Goal: Task Accomplishment & Management: Use online tool/utility

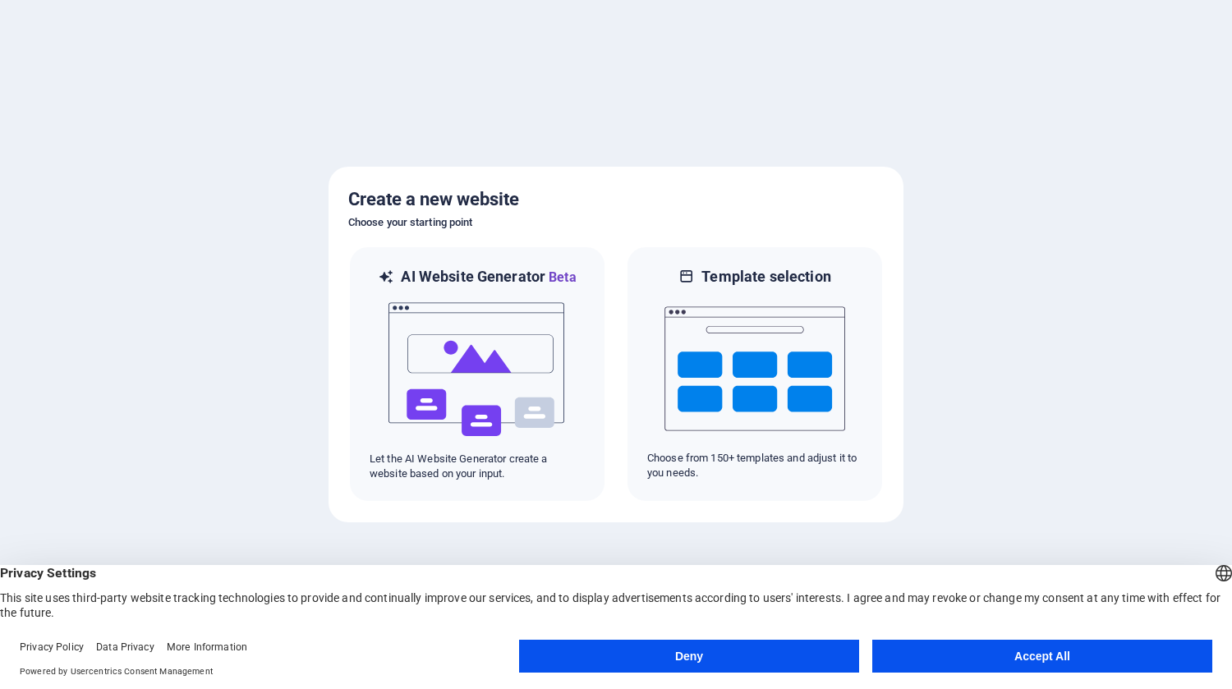
click at [695, 661] on button "Deny" at bounding box center [689, 656] width 340 height 33
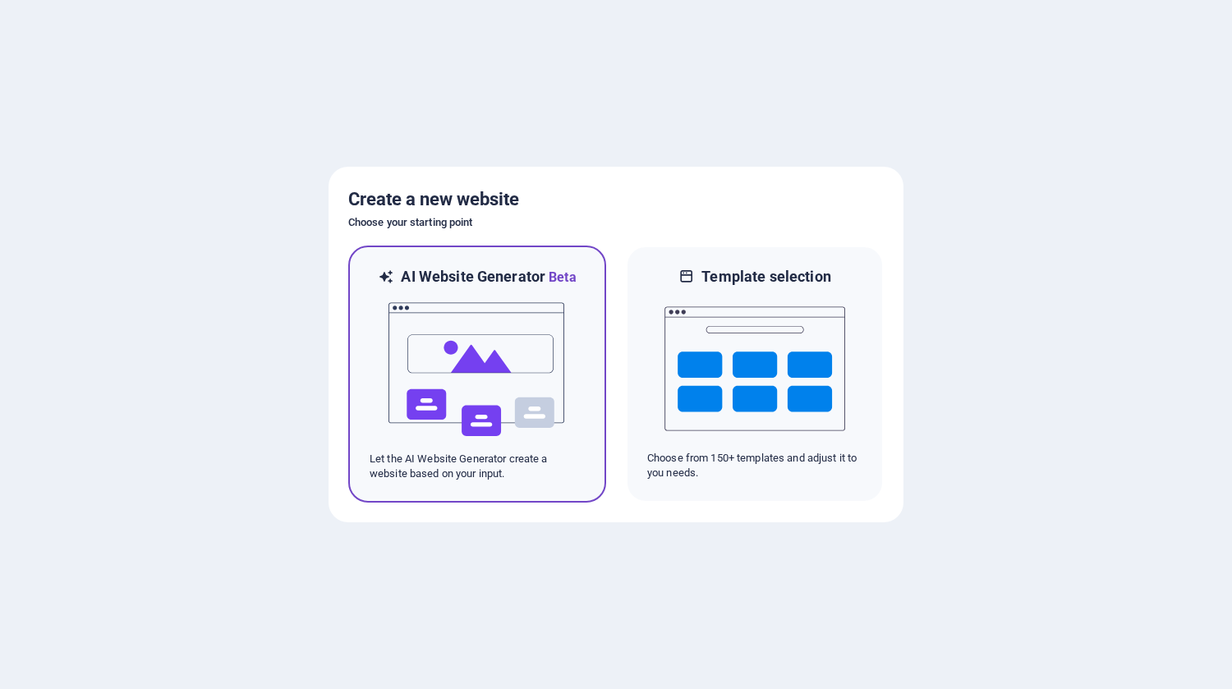
click at [387, 389] on img at bounding box center [477, 369] width 181 height 164
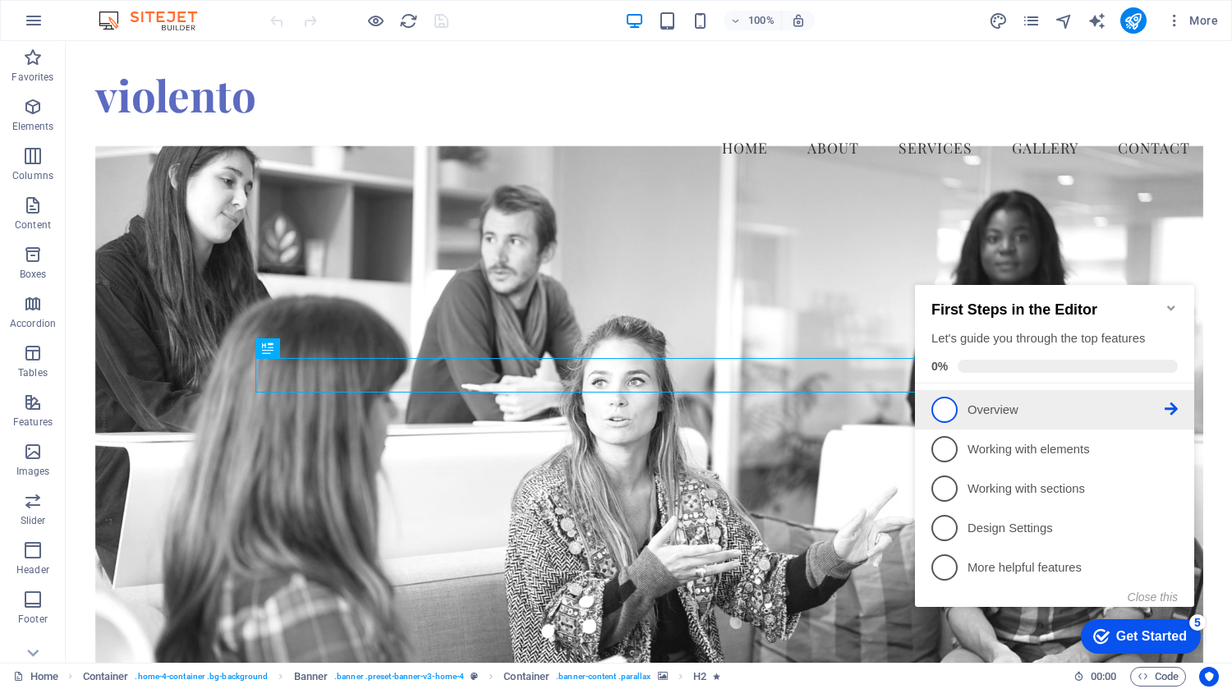
click at [1026, 408] on p "Overview - incomplete" at bounding box center [1065, 410] width 197 height 17
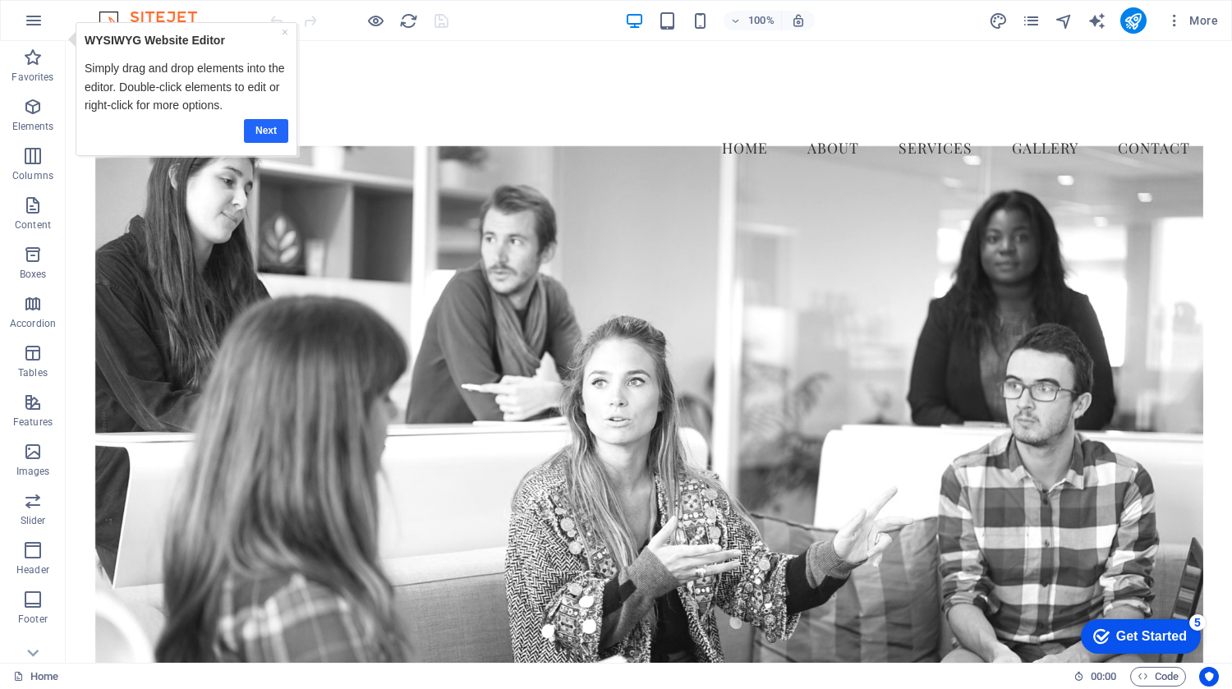
click at [270, 127] on link "Next" at bounding box center [266, 131] width 44 height 24
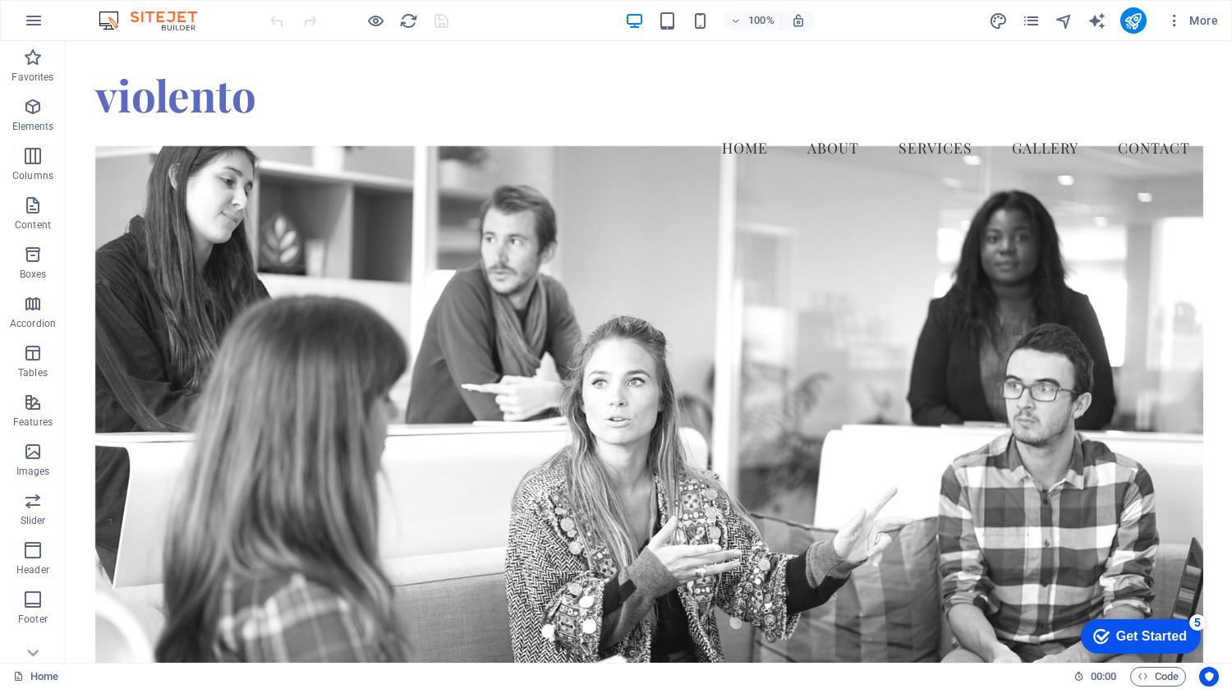
click at [1178, 635] on div "Get Started" at bounding box center [1151, 636] width 71 height 15
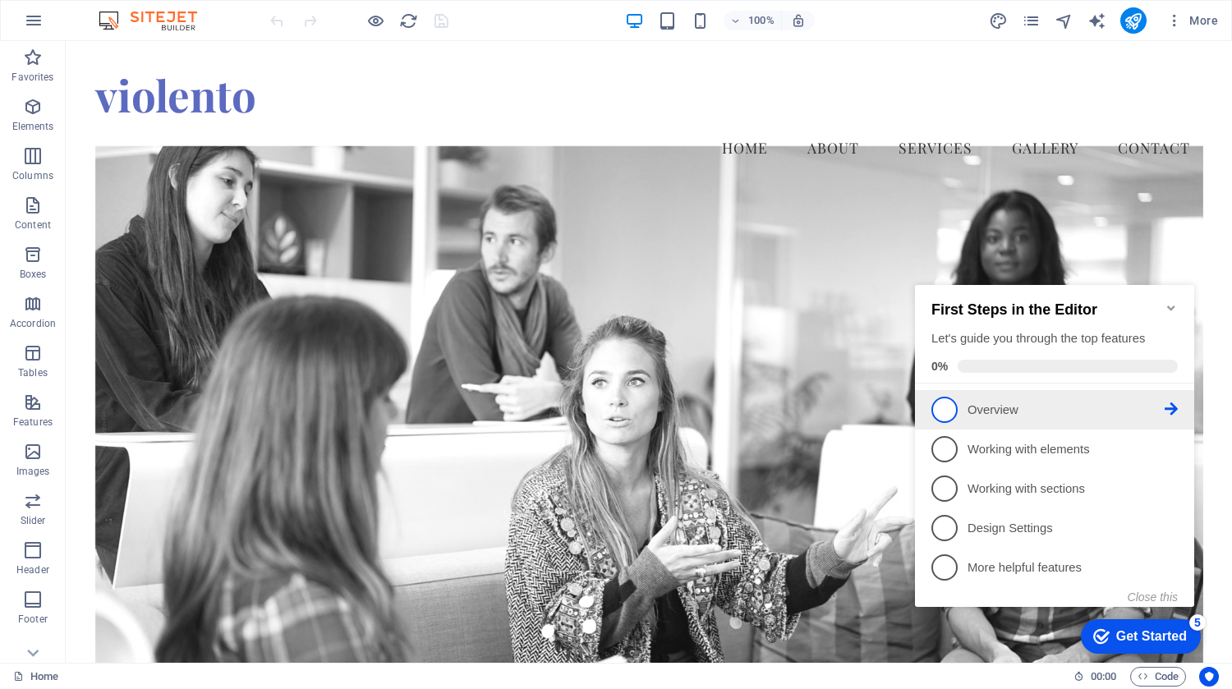
click at [935, 408] on span "1" at bounding box center [944, 410] width 26 height 26
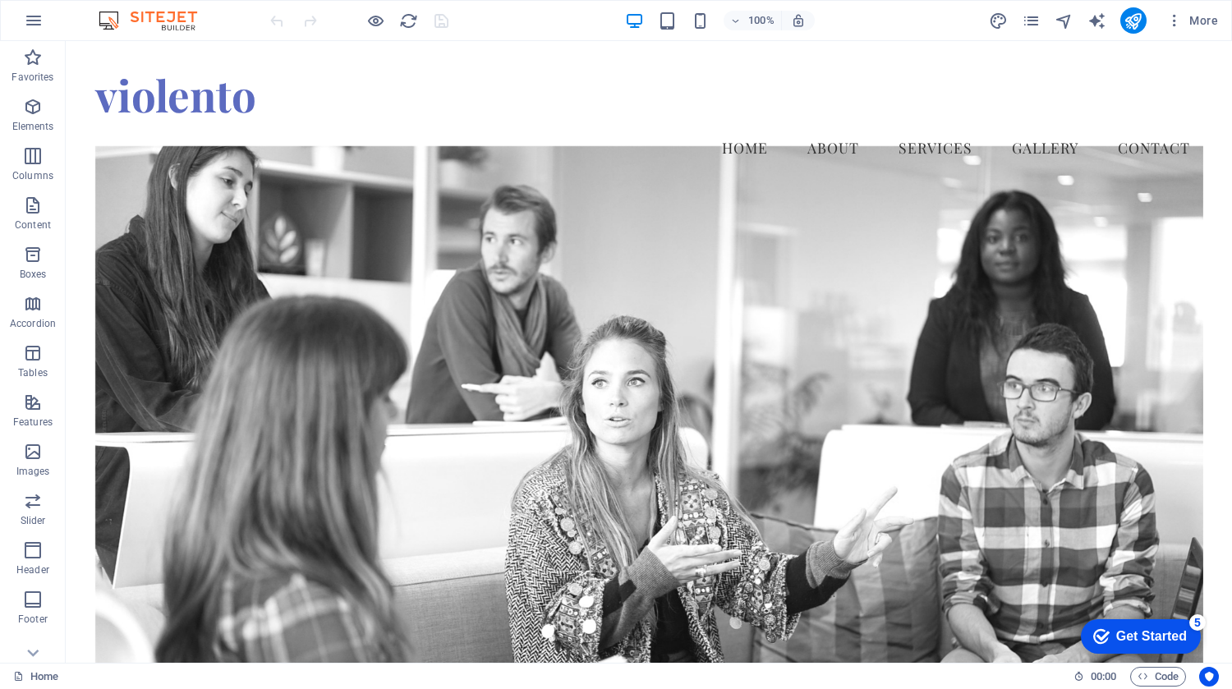
click at [1159, 633] on div "Get Started" at bounding box center [1151, 636] width 71 height 15
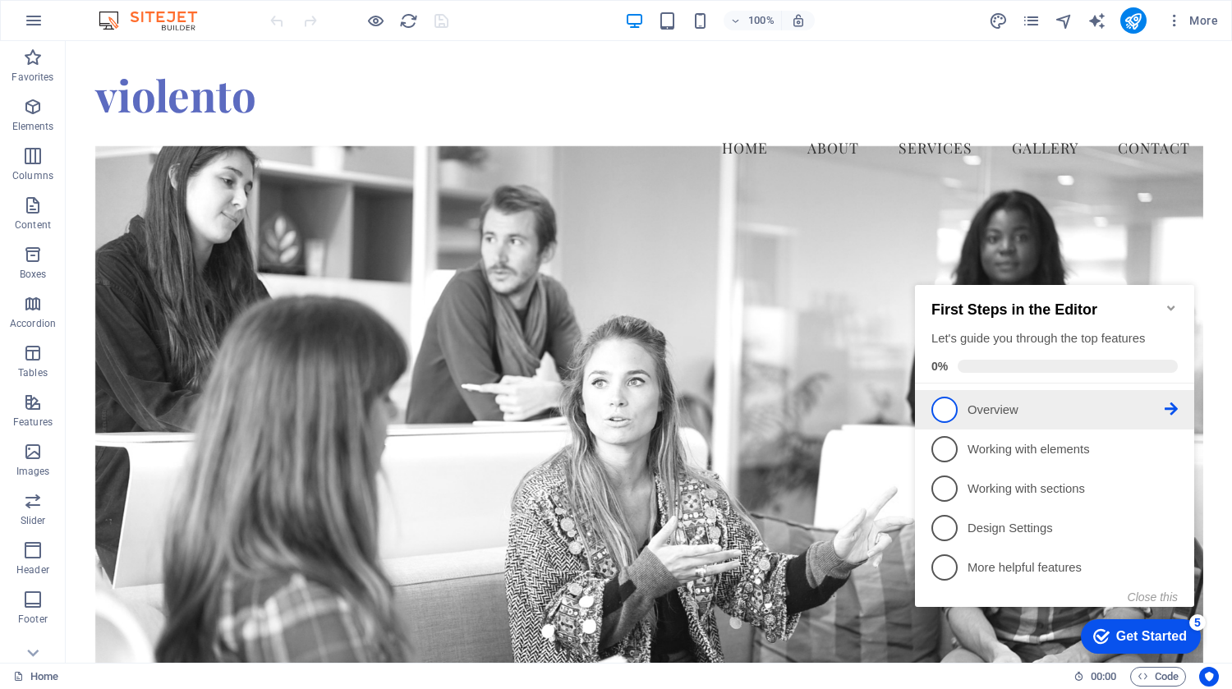
click at [1173, 411] on icon at bounding box center [1170, 408] width 13 height 13
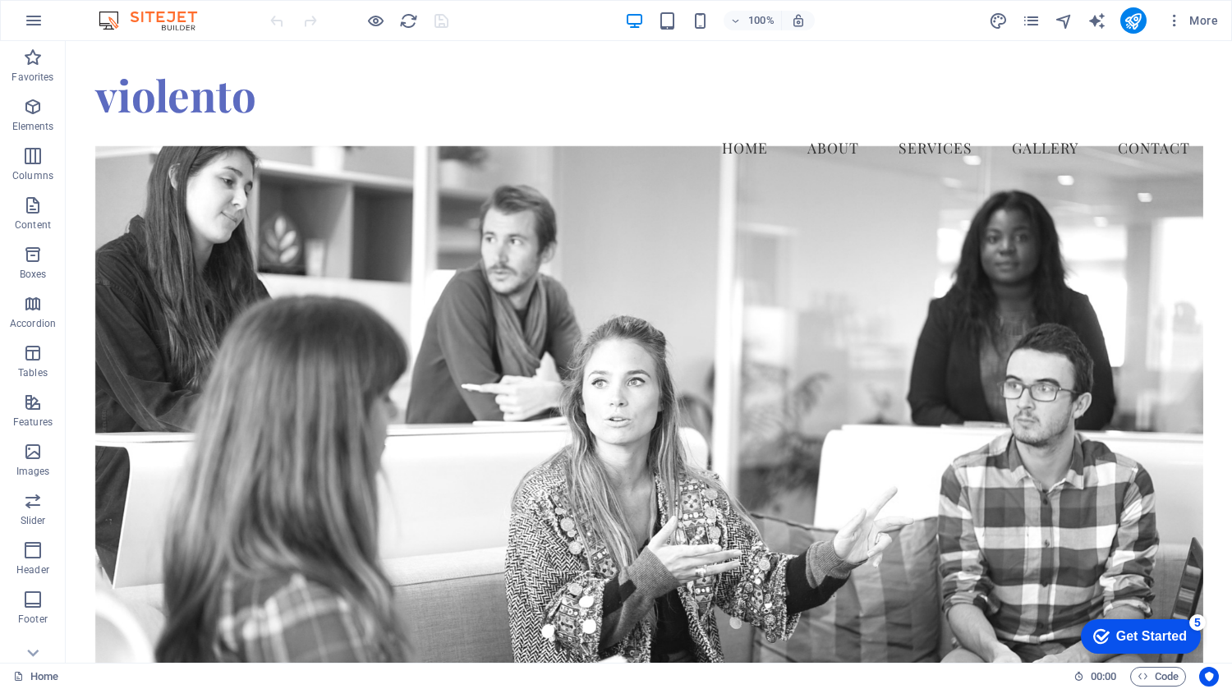
drag, startPoint x: 1168, startPoint y: 635, endPoint x: 1328, endPoint y: 881, distance: 293.8
click at [1168, 636] on div "Get Started" at bounding box center [1151, 636] width 71 height 15
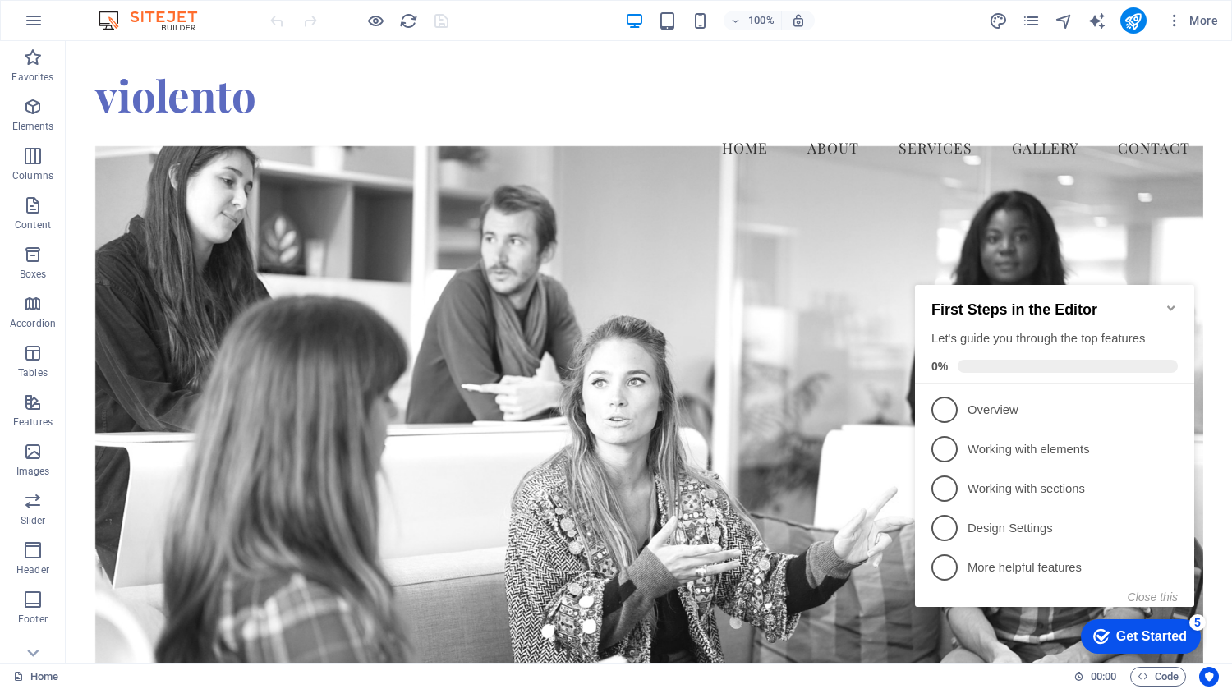
click at [1140, 457] on link "2 Working with elements - incomplete" at bounding box center [1054, 449] width 246 height 26
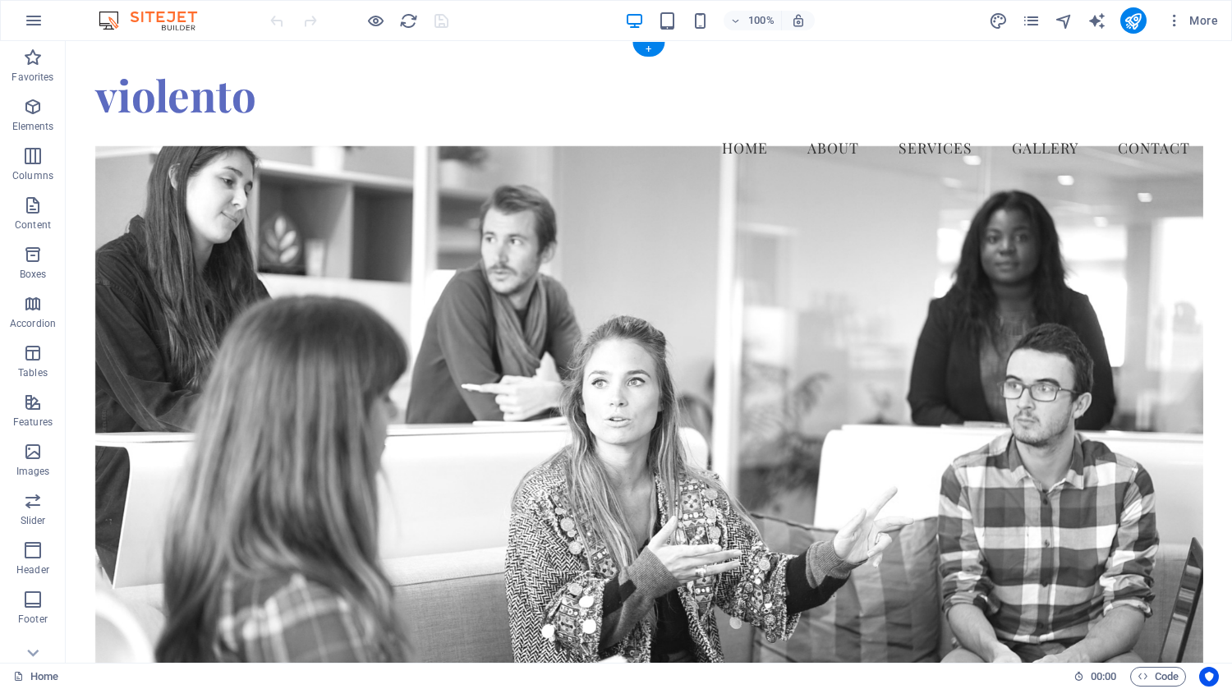
click at [1168, 641] on figure at bounding box center [649, 429] width 1108 height 566
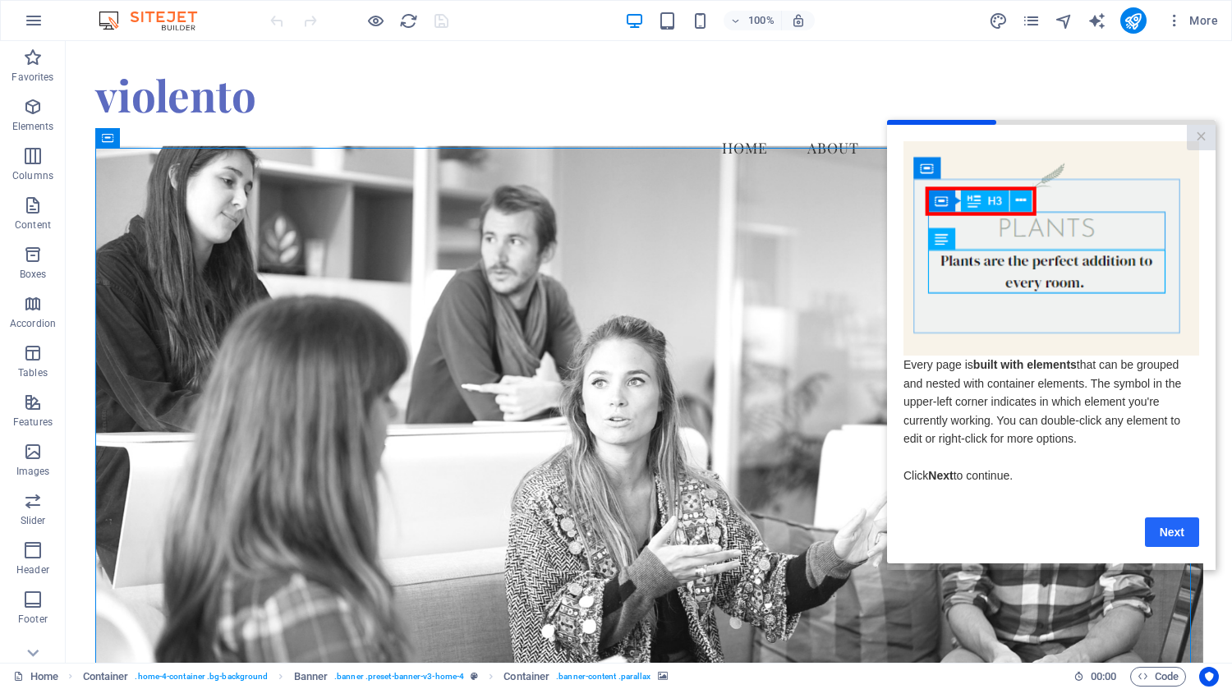
click at [1157, 535] on link "Next" at bounding box center [1172, 531] width 54 height 30
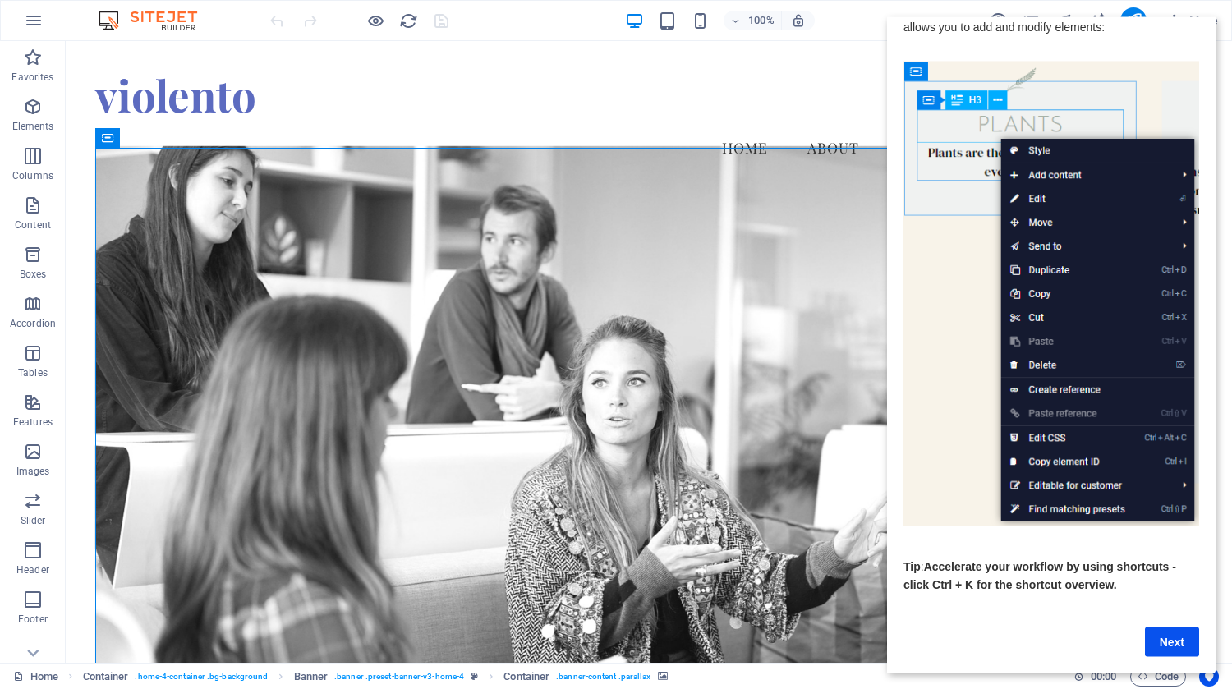
scroll to position [56, 0]
click at [1162, 631] on link "Next" at bounding box center [1172, 642] width 54 height 30
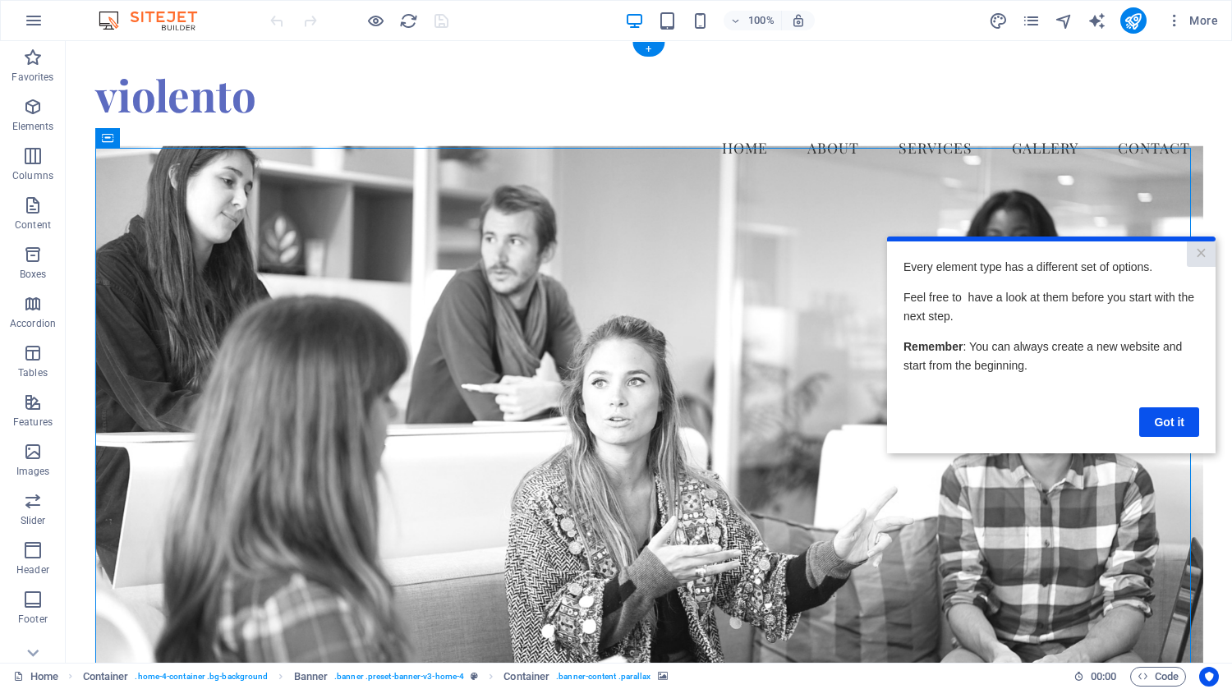
scroll to position [0, 0]
click at [1163, 424] on link "Got it" at bounding box center [1169, 421] width 60 height 30
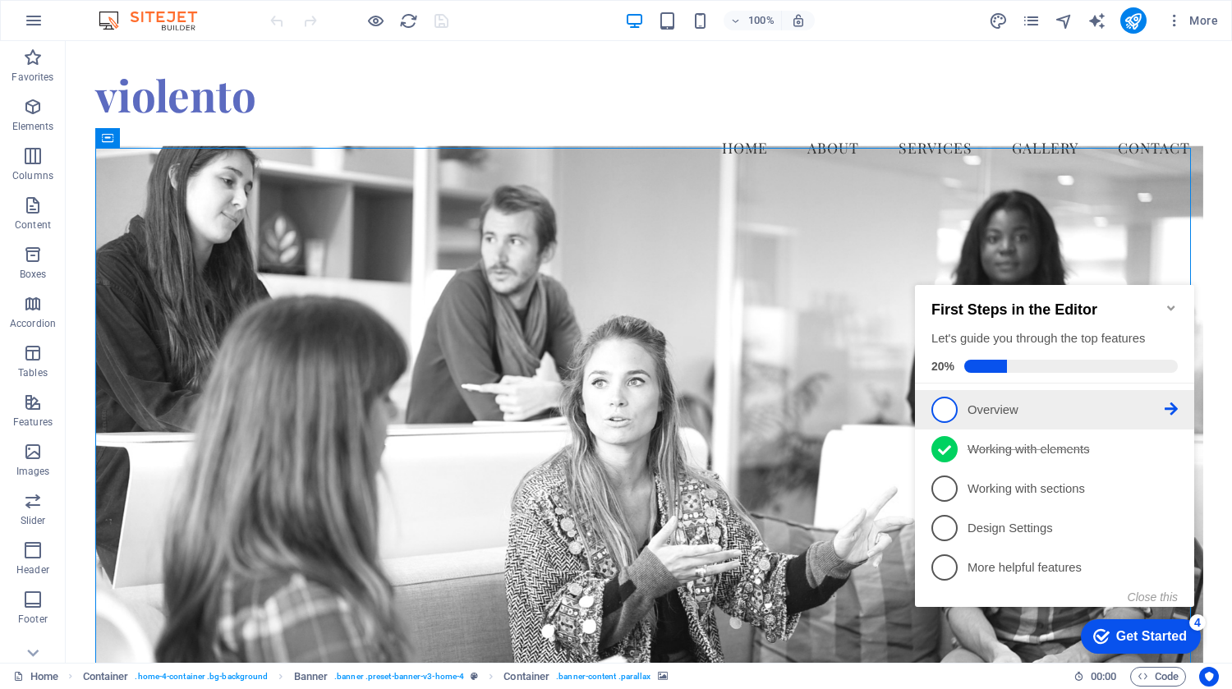
click at [1175, 405] on icon at bounding box center [1170, 408] width 13 height 13
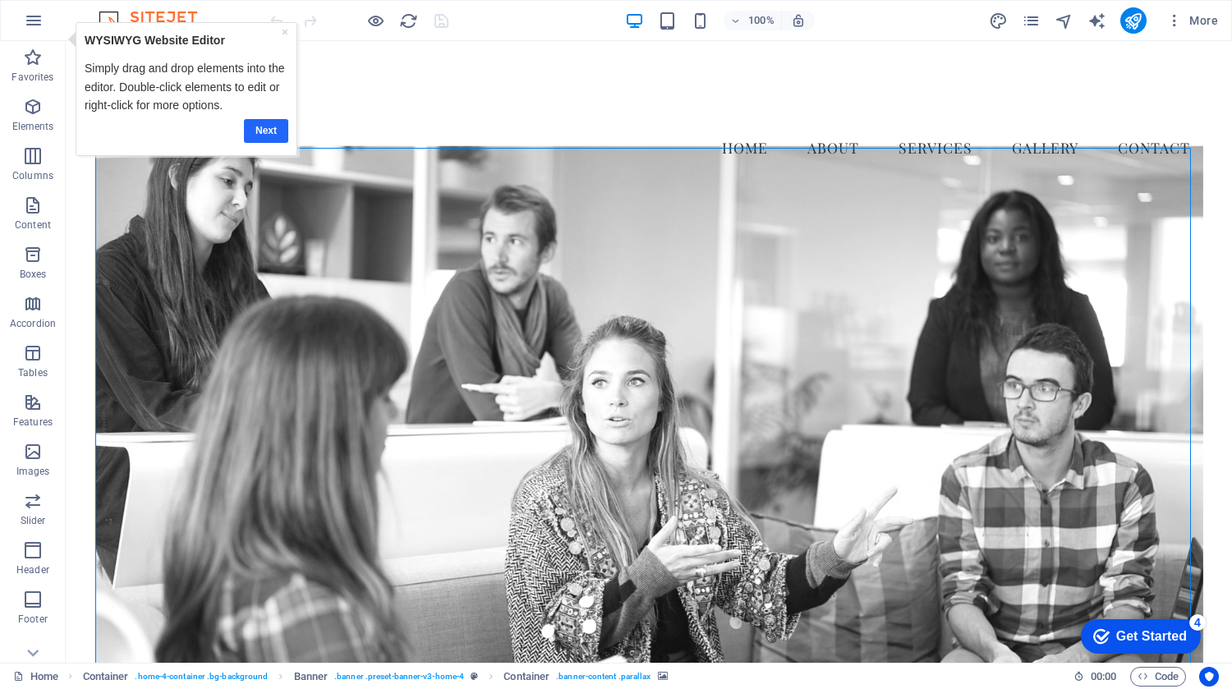
click at [269, 139] on link "Next" at bounding box center [266, 131] width 44 height 24
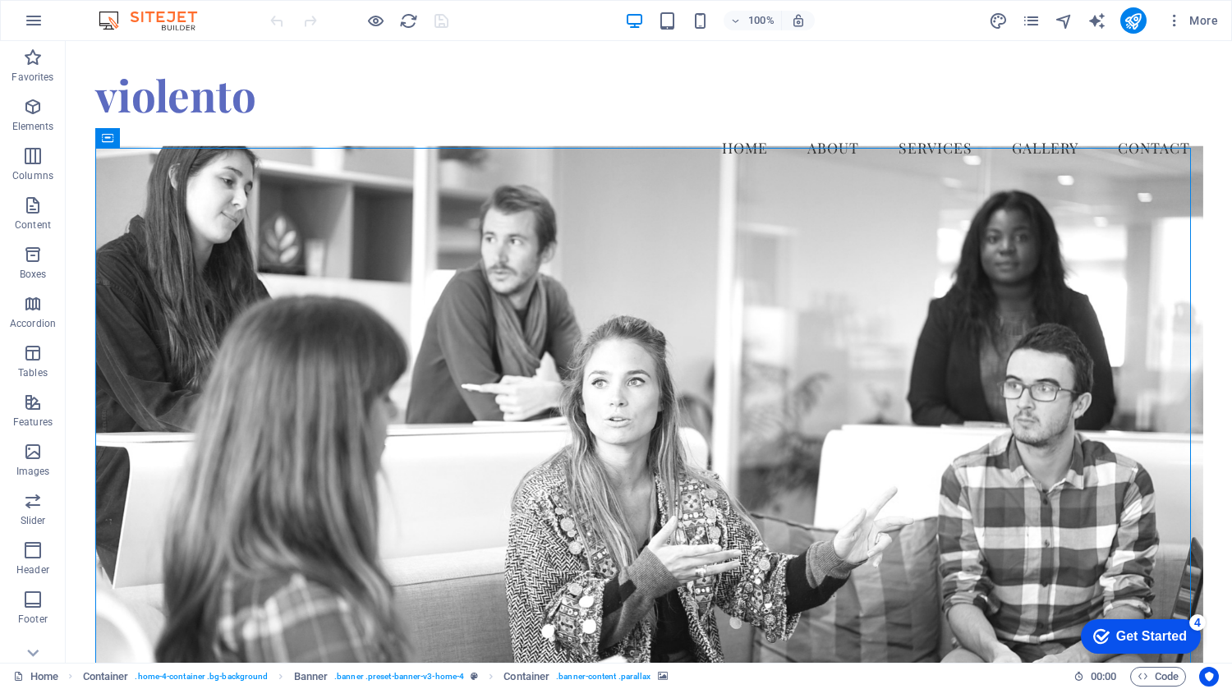
click at [1150, 636] on div "Get Started" at bounding box center [1151, 636] width 71 height 15
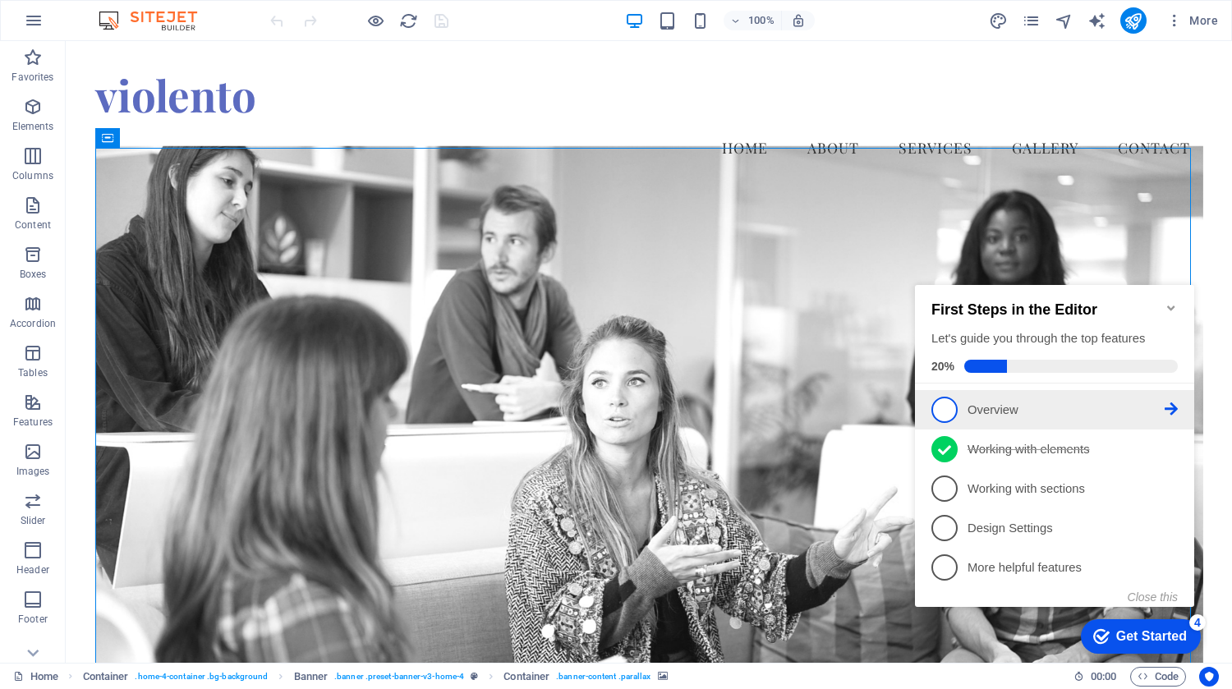
click at [943, 404] on span "1" at bounding box center [944, 410] width 26 height 26
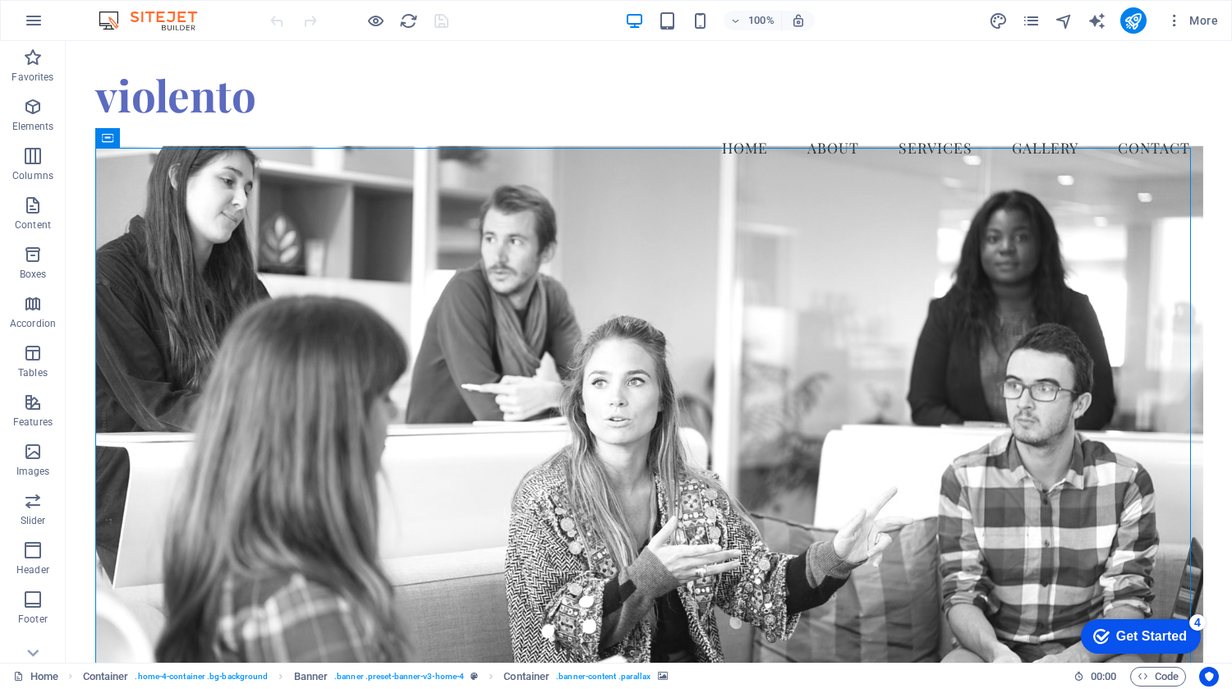
click at [1121, 633] on div "Get Started" at bounding box center [1151, 636] width 71 height 15
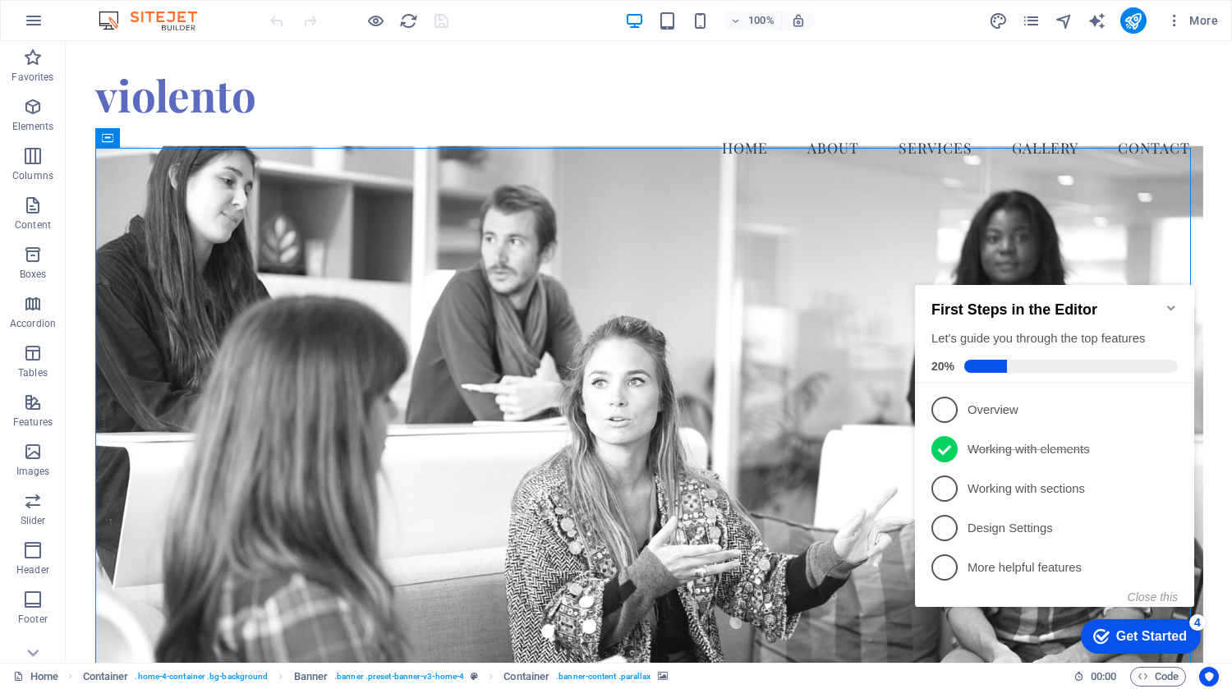
click at [1176, 481] on icon at bounding box center [1170, 487] width 13 height 13
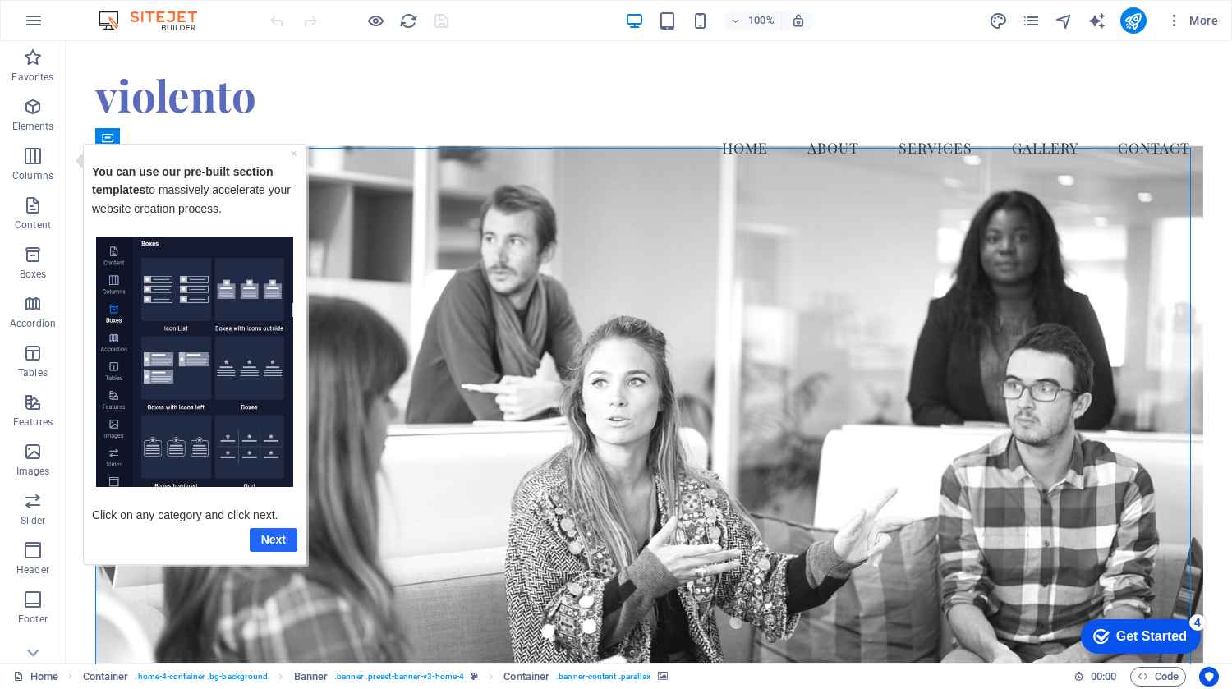
drag, startPoint x: 282, startPoint y: 536, endPoint x: 287, endPoint y: 639, distance: 102.7
click at [282, 536] on link "Next" at bounding box center [274, 539] width 48 height 24
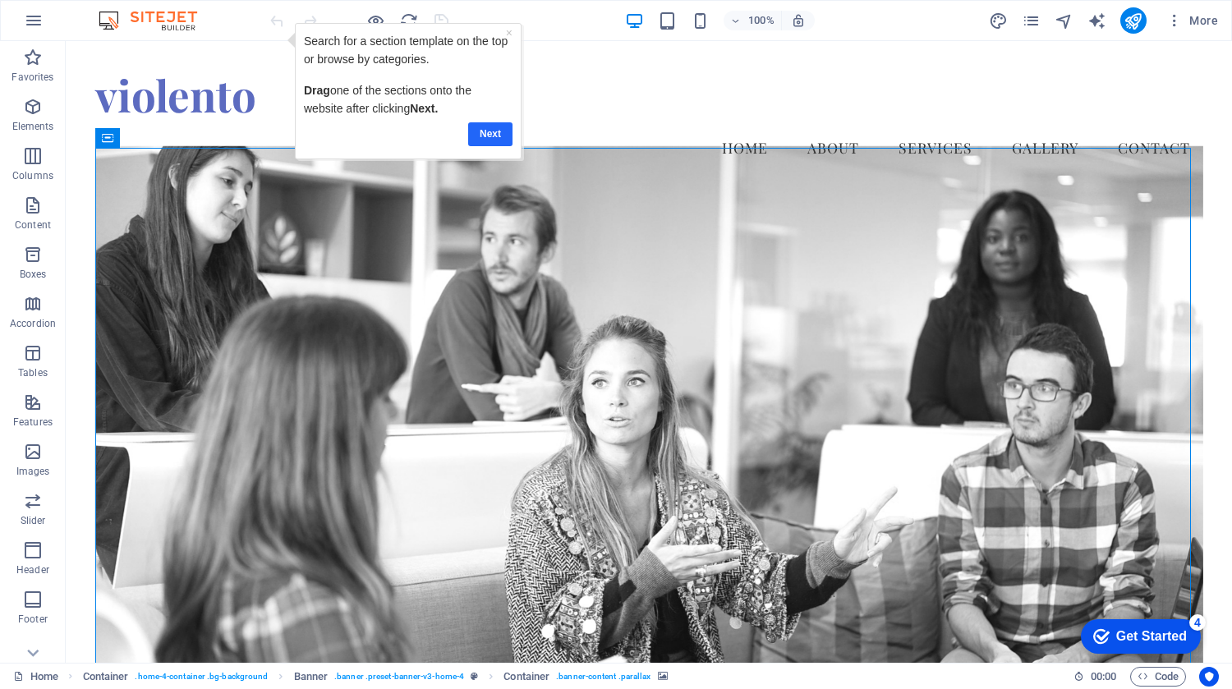
click at [486, 135] on link "Next" at bounding box center [489, 134] width 44 height 24
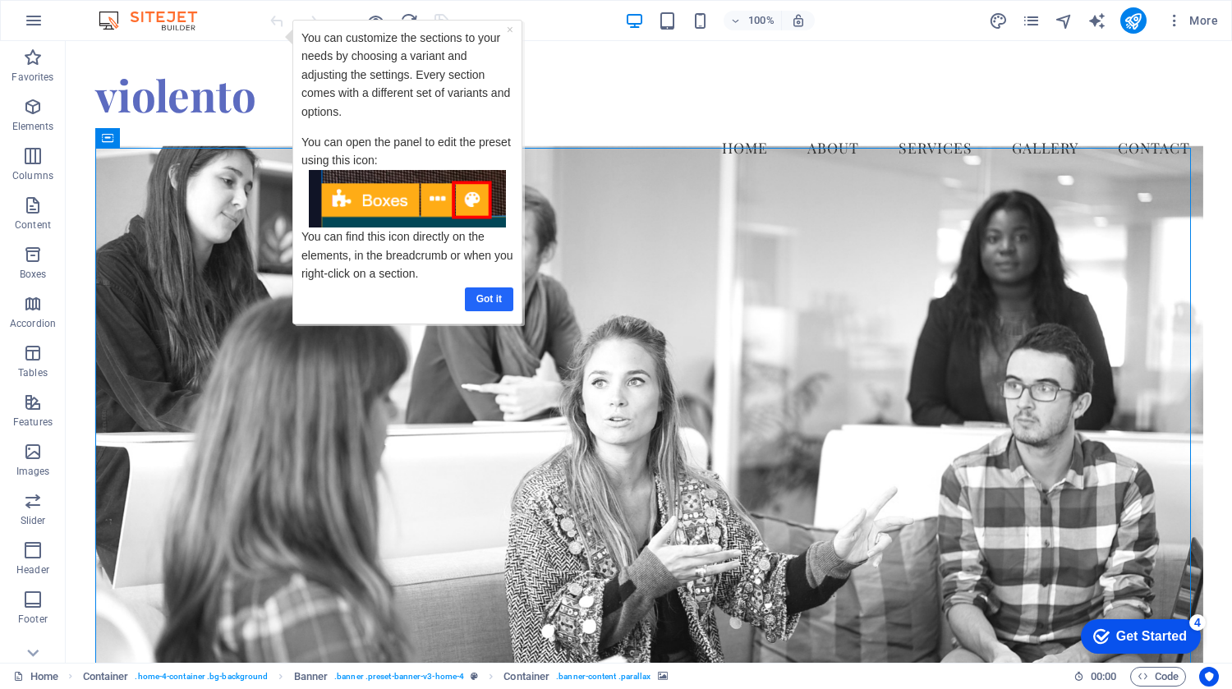
click at [486, 302] on link "Got it" at bounding box center [488, 299] width 48 height 24
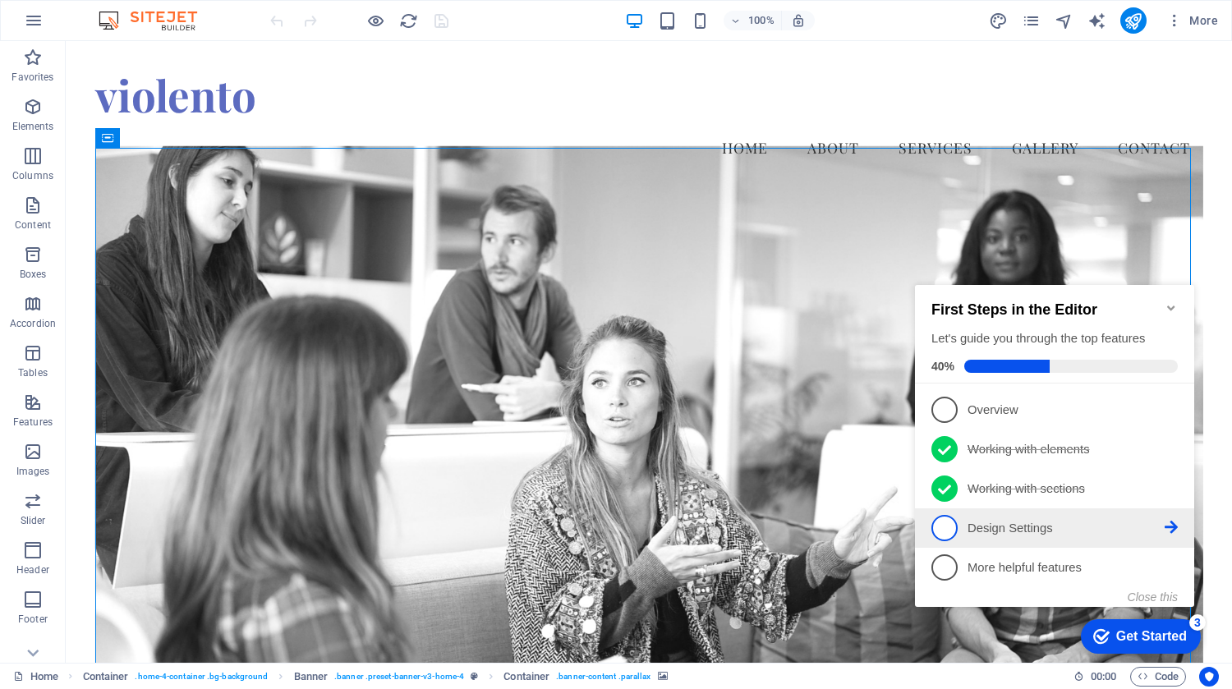
click at [1178, 522] on li "4 Design Settings - incomplete" at bounding box center [1054, 527] width 279 height 39
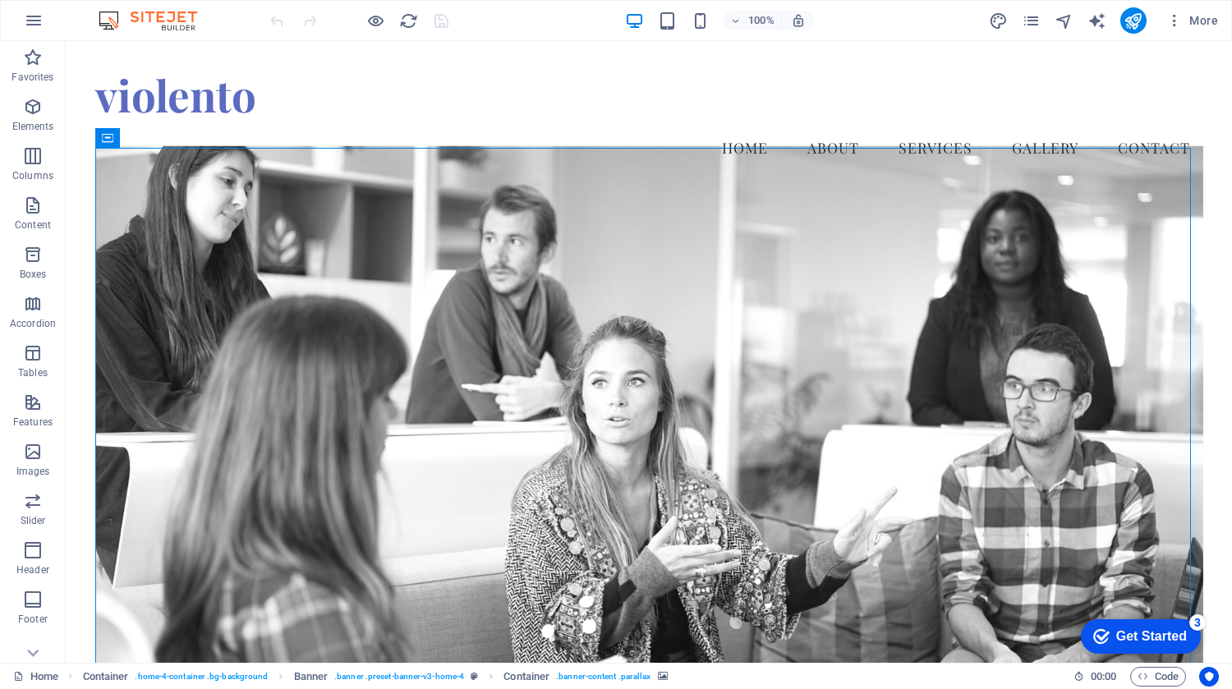
click at [1169, 630] on div "Get Started" at bounding box center [1151, 636] width 71 height 15
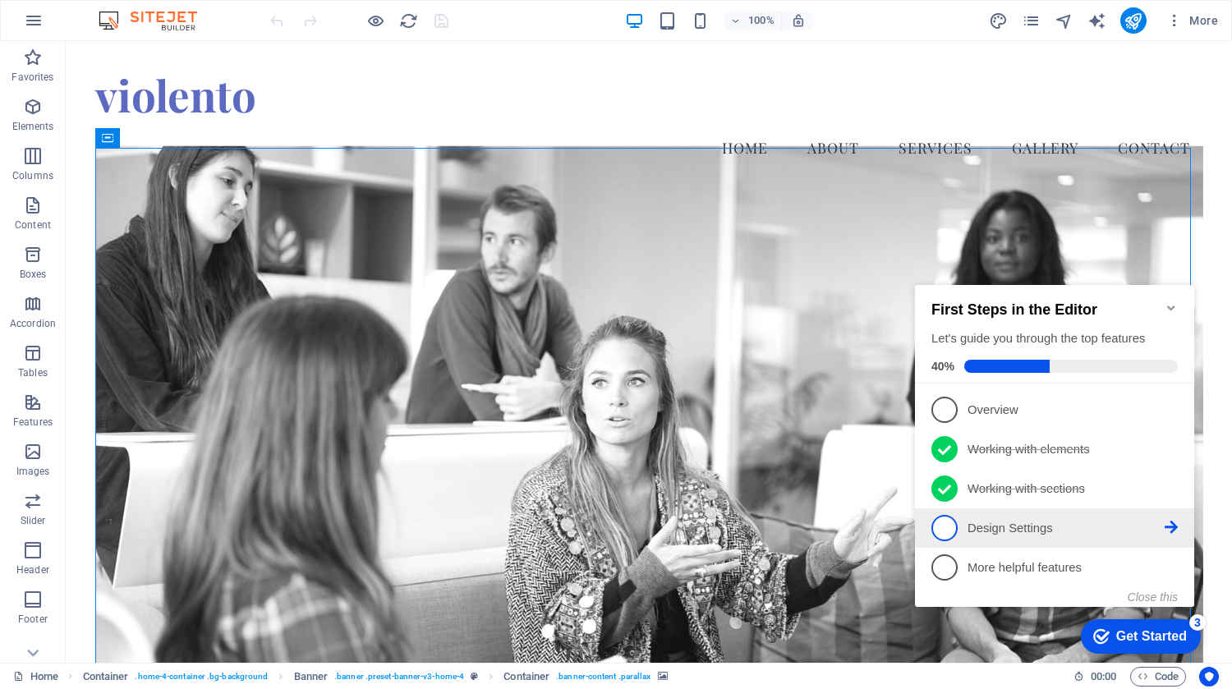
click at [1172, 415] on icon at bounding box center [1170, 408] width 13 height 13
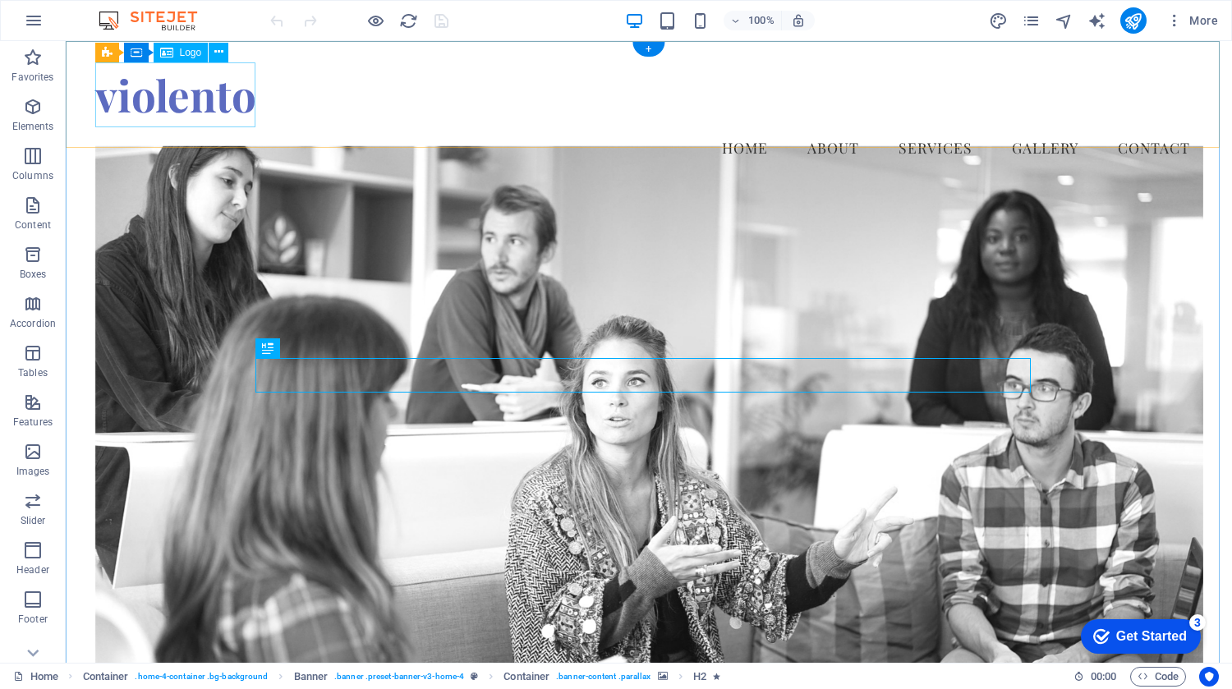
click at [195, 99] on div "violento" at bounding box center [649, 94] width 1108 height 65
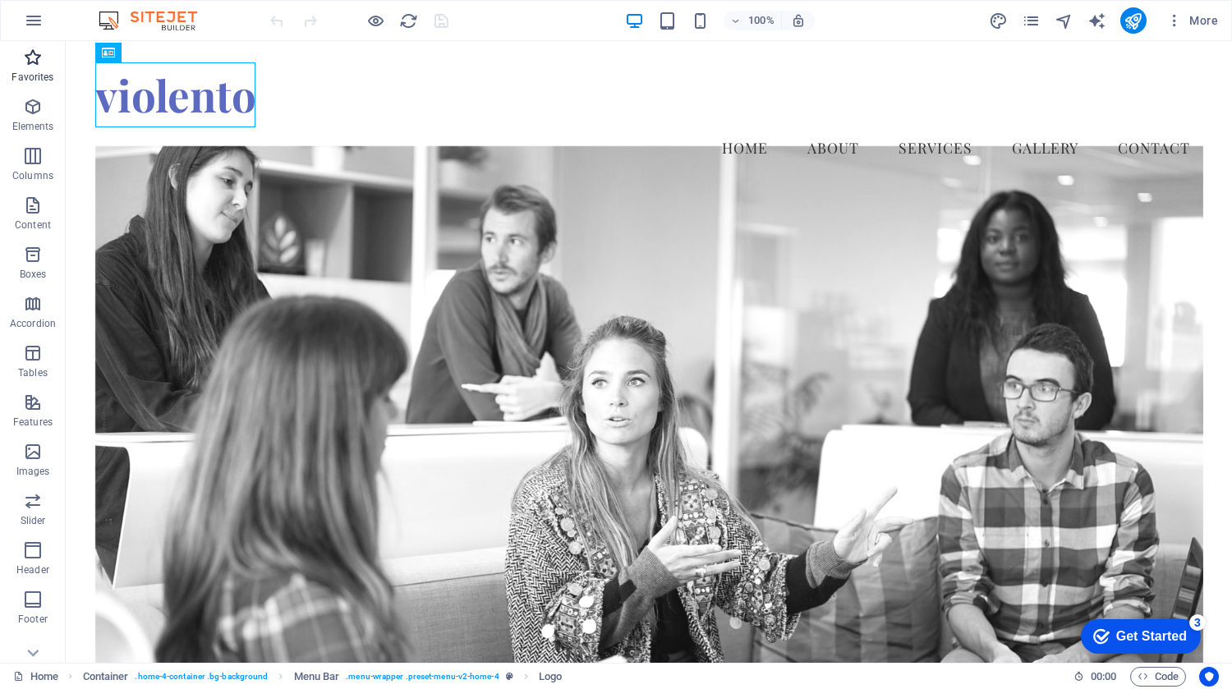
click at [29, 69] on span "Favorites" at bounding box center [33, 67] width 66 height 39
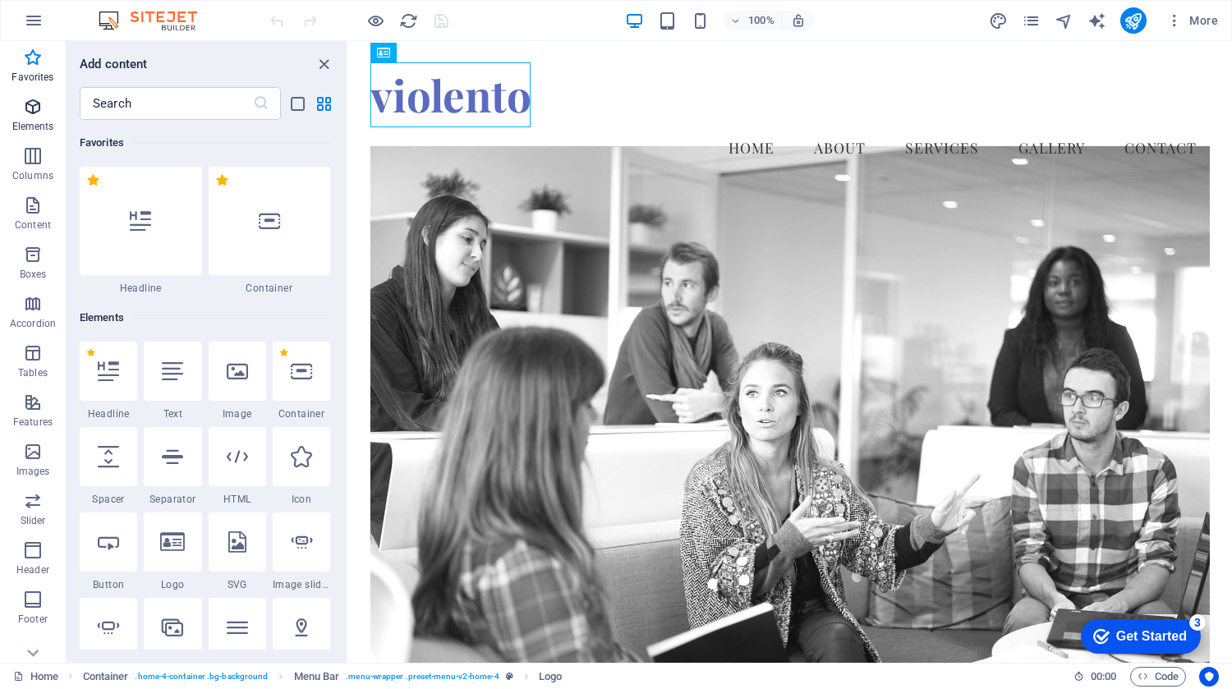
click at [42, 112] on icon "button" at bounding box center [33, 107] width 20 height 20
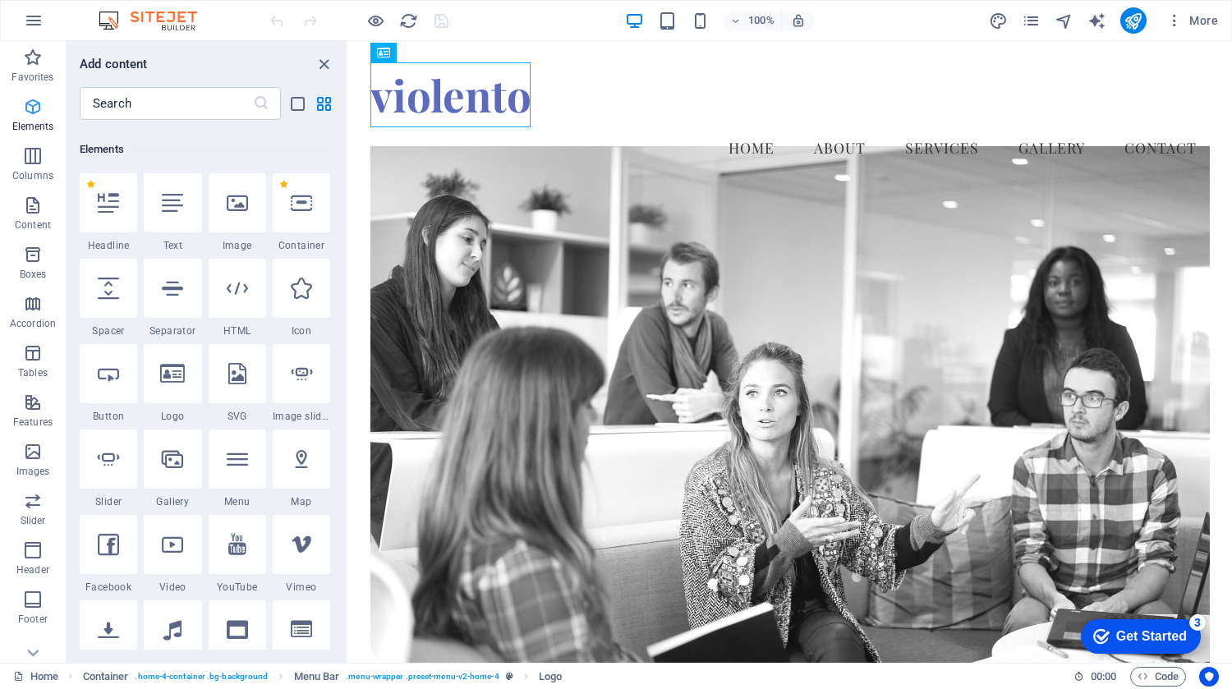
scroll to position [175, 0]
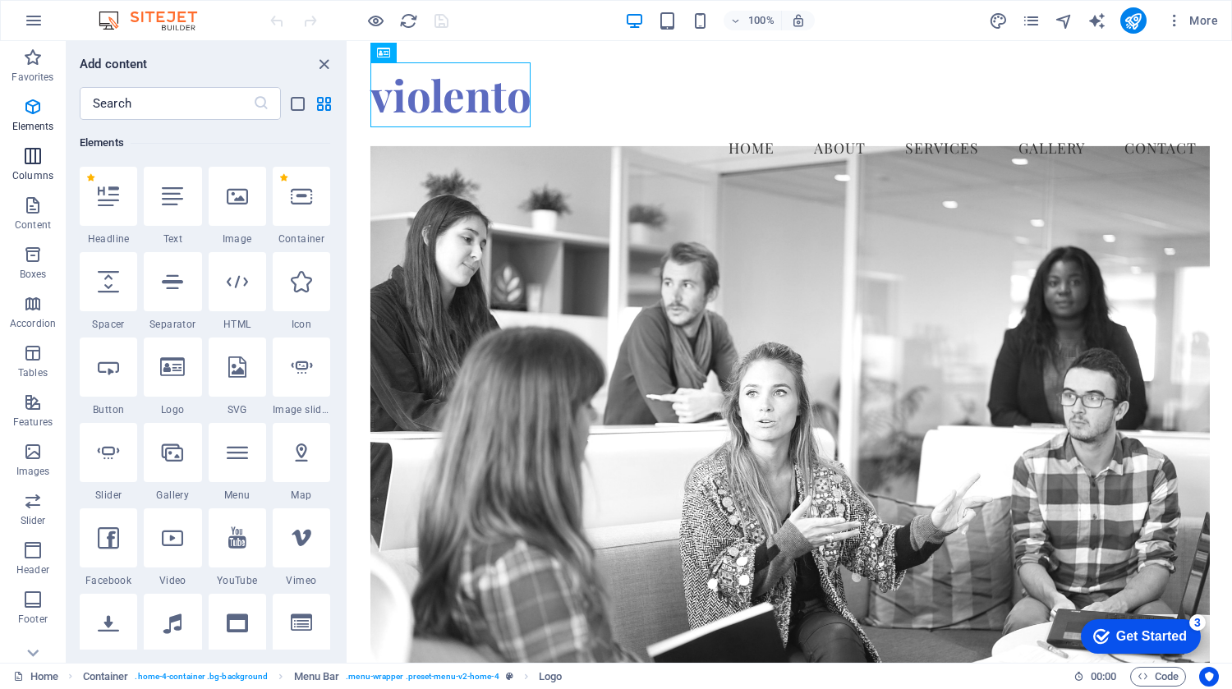
click at [39, 155] on icon "button" at bounding box center [33, 156] width 20 height 20
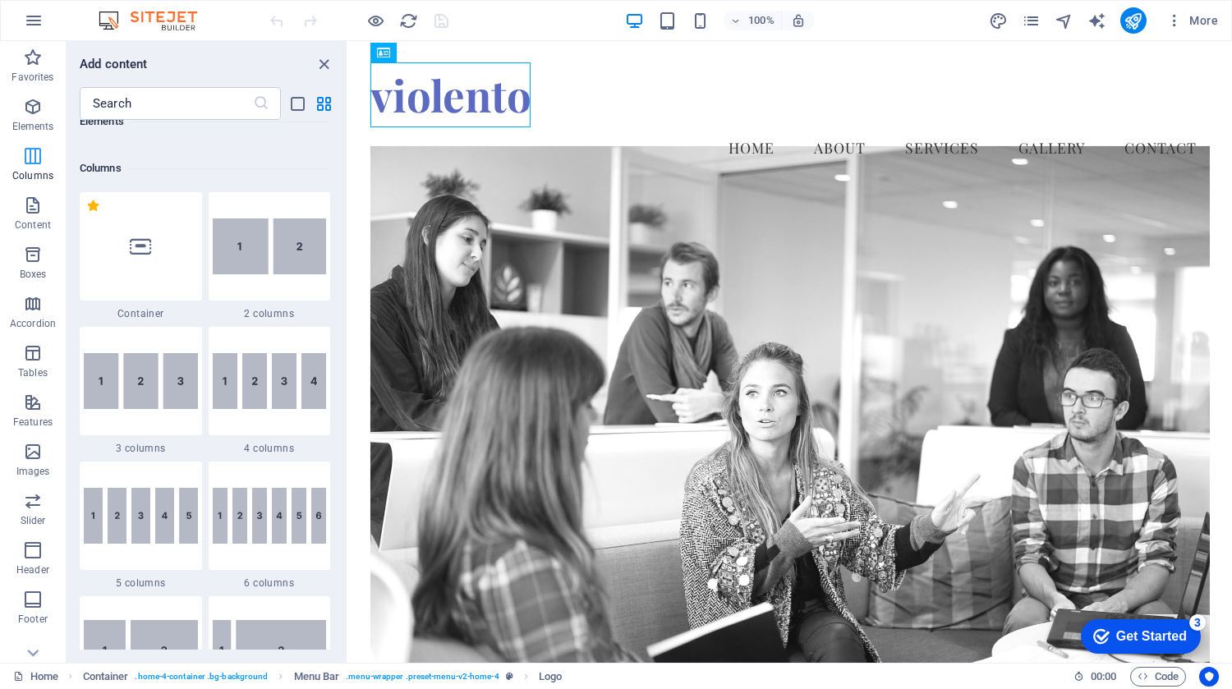
scroll to position [813, 0]
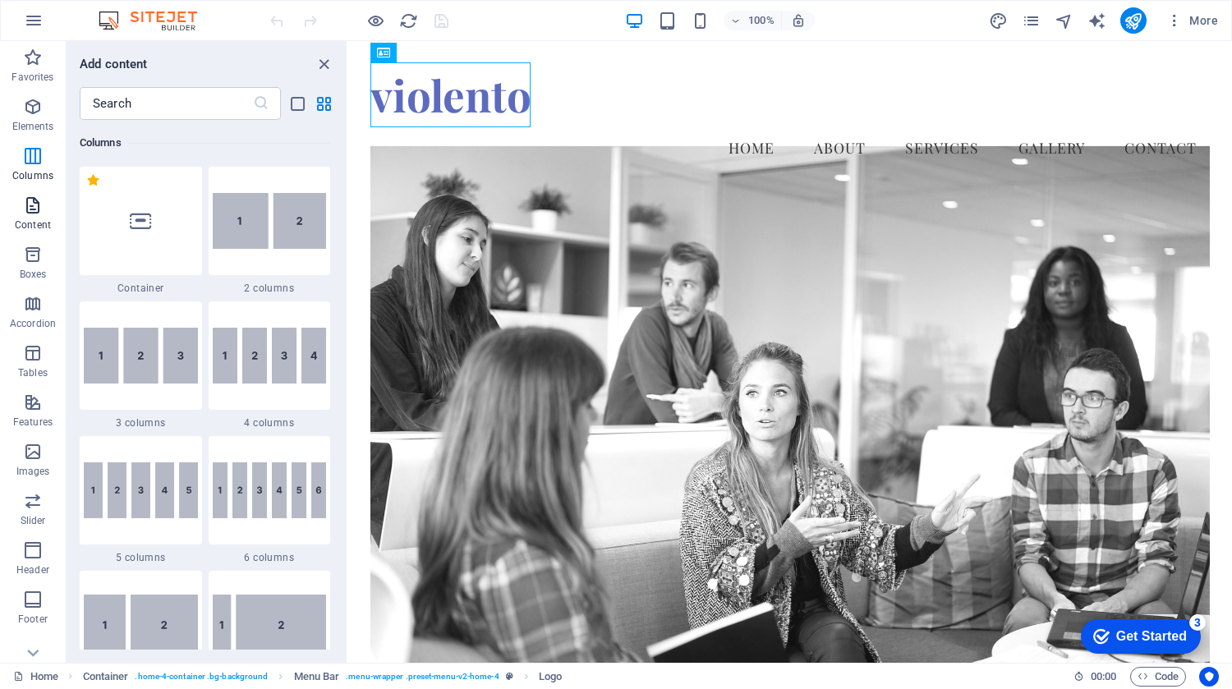
click at [41, 216] on span "Content" at bounding box center [33, 214] width 66 height 39
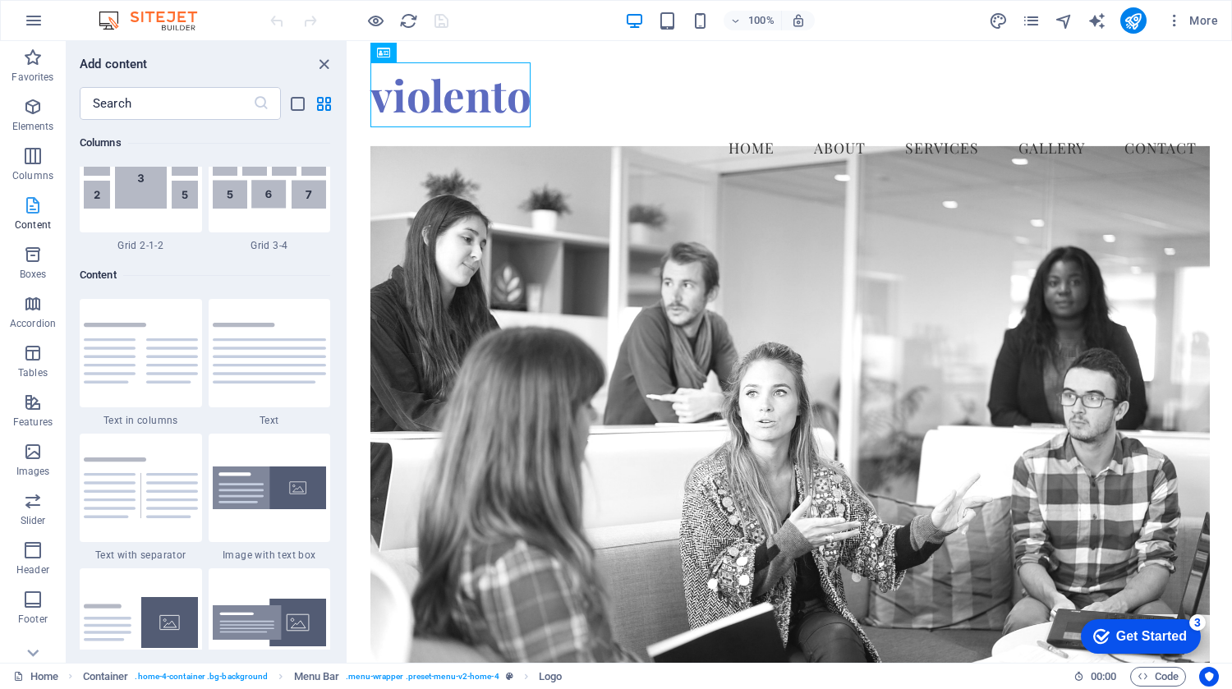
scroll to position [2873, 0]
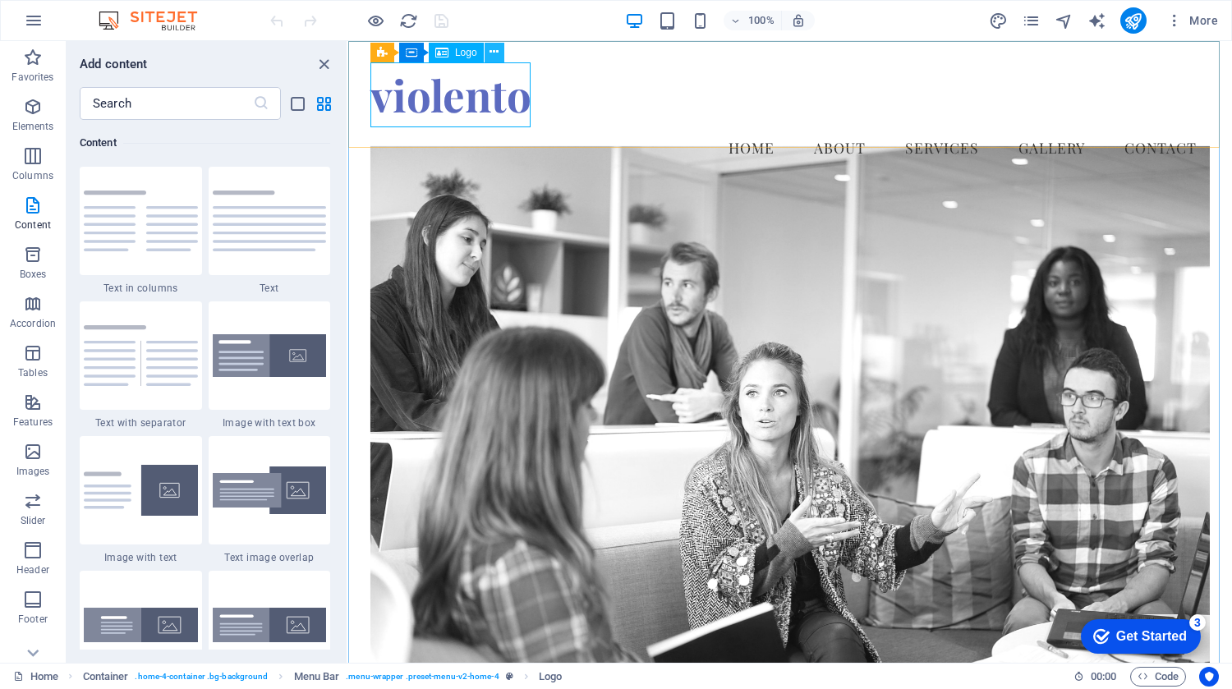
click at [502, 50] on button at bounding box center [494, 53] width 20 height 20
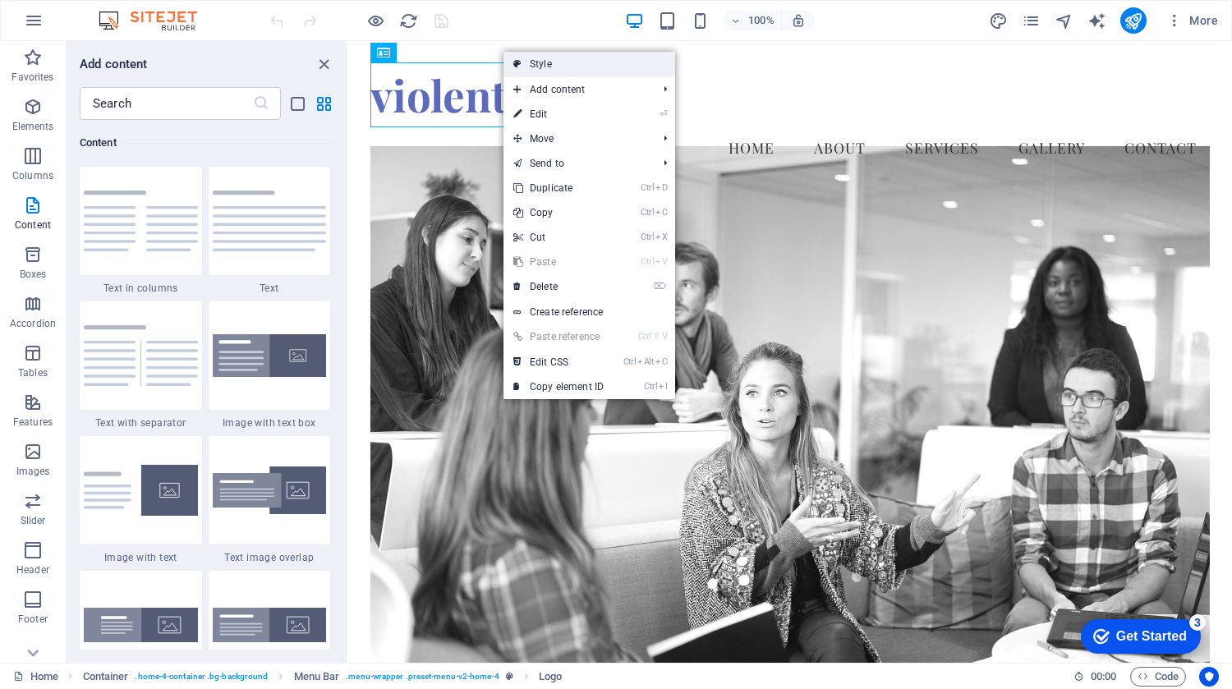
click at [533, 53] on link "Style" at bounding box center [589, 64] width 172 height 25
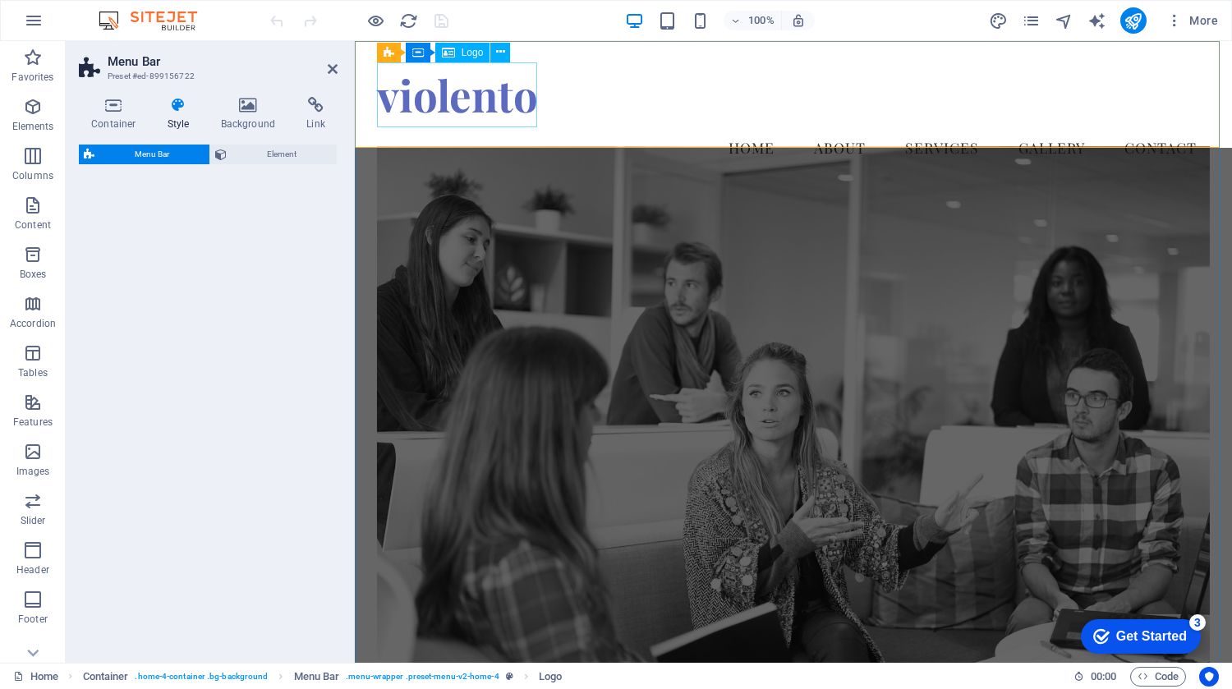
select select "vw"
select select "rem"
select select "vw"
select select "preset-menu-v2-home-4"
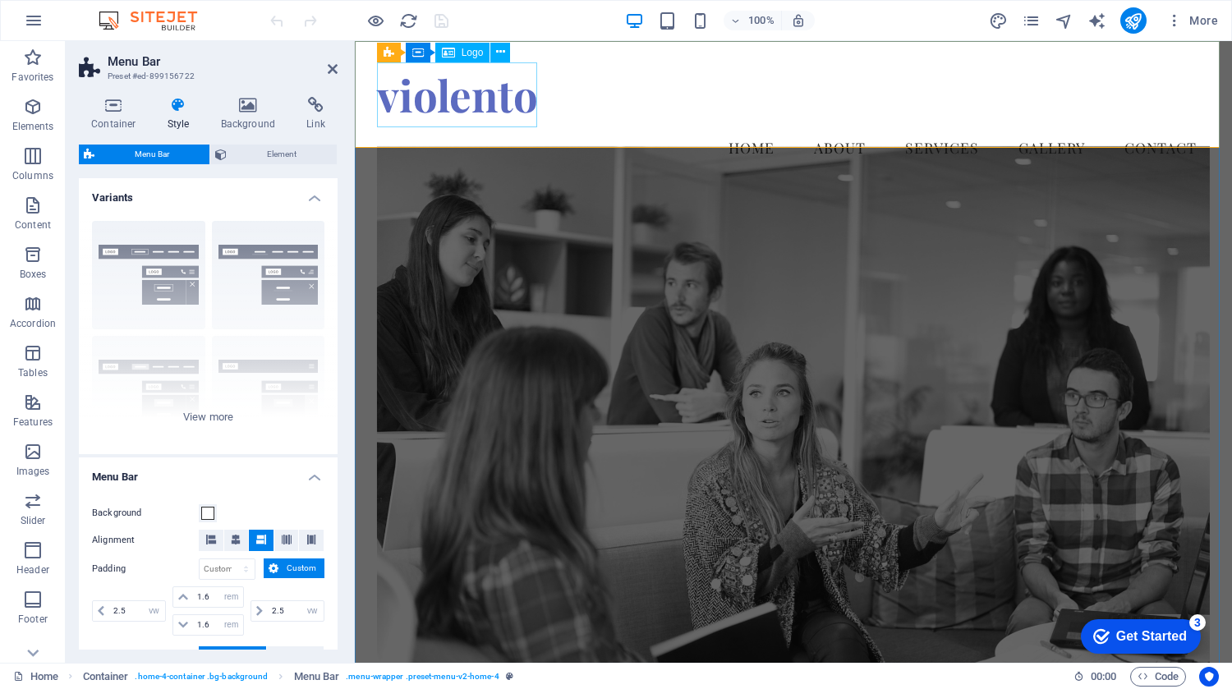
click at [451, 112] on div "violento" at bounding box center [793, 94] width 833 height 65
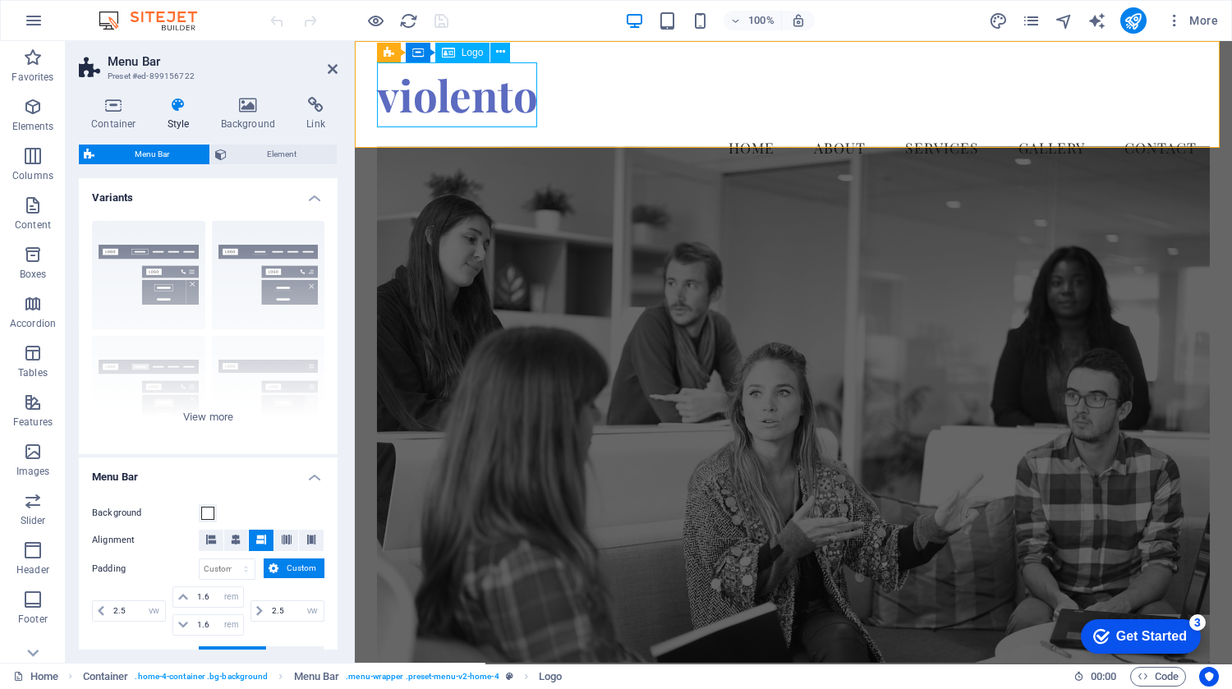
click at [456, 99] on div "violento" at bounding box center [793, 94] width 833 height 65
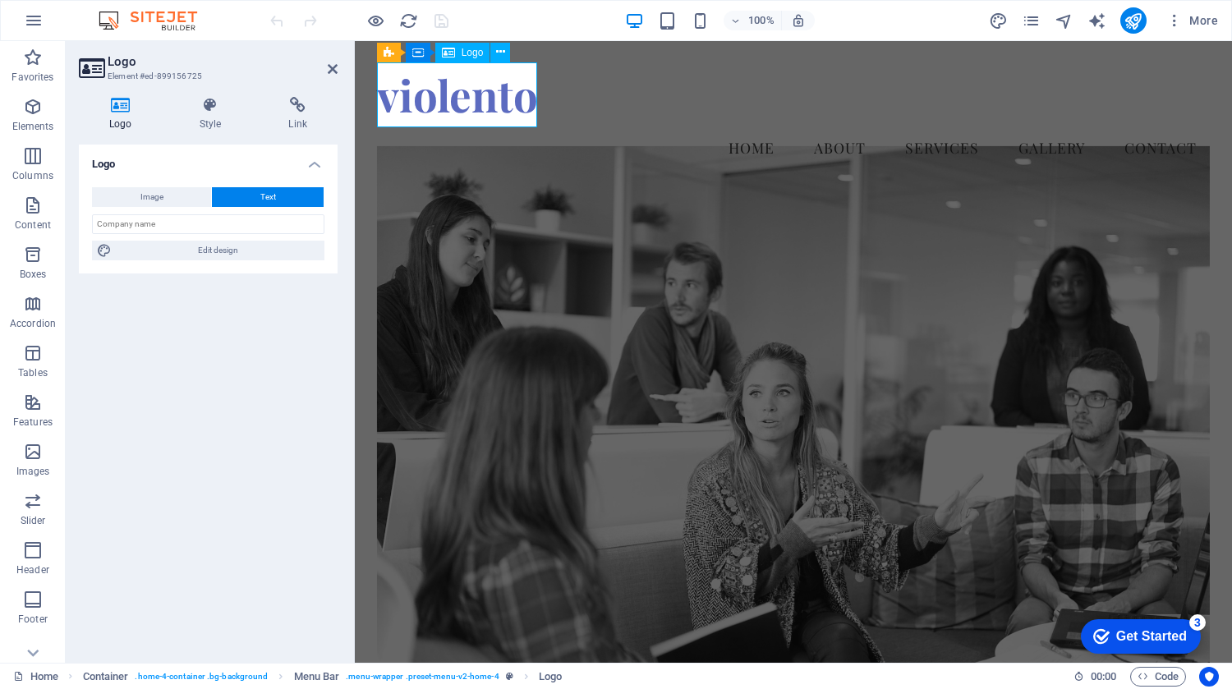
click at [456, 94] on div "violento" at bounding box center [793, 94] width 833 height 65
click at [213, 104] on icon at bounding box center [210, 105] width 83 height 16
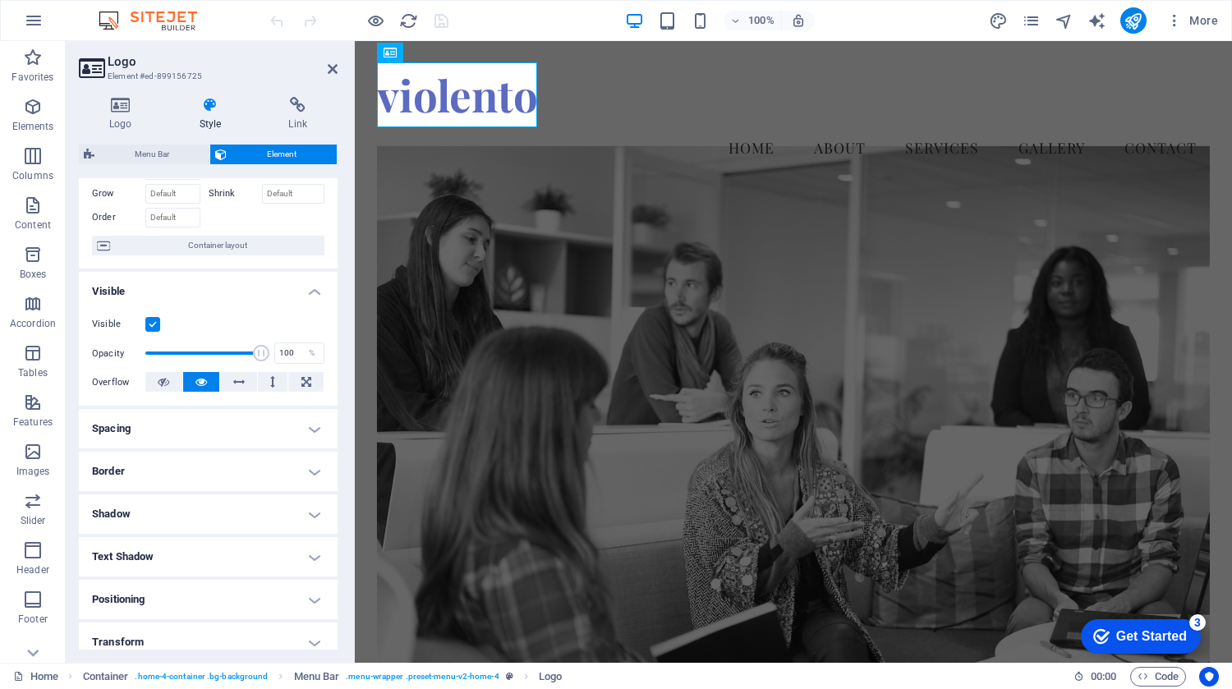
scroll to position [164, 0]
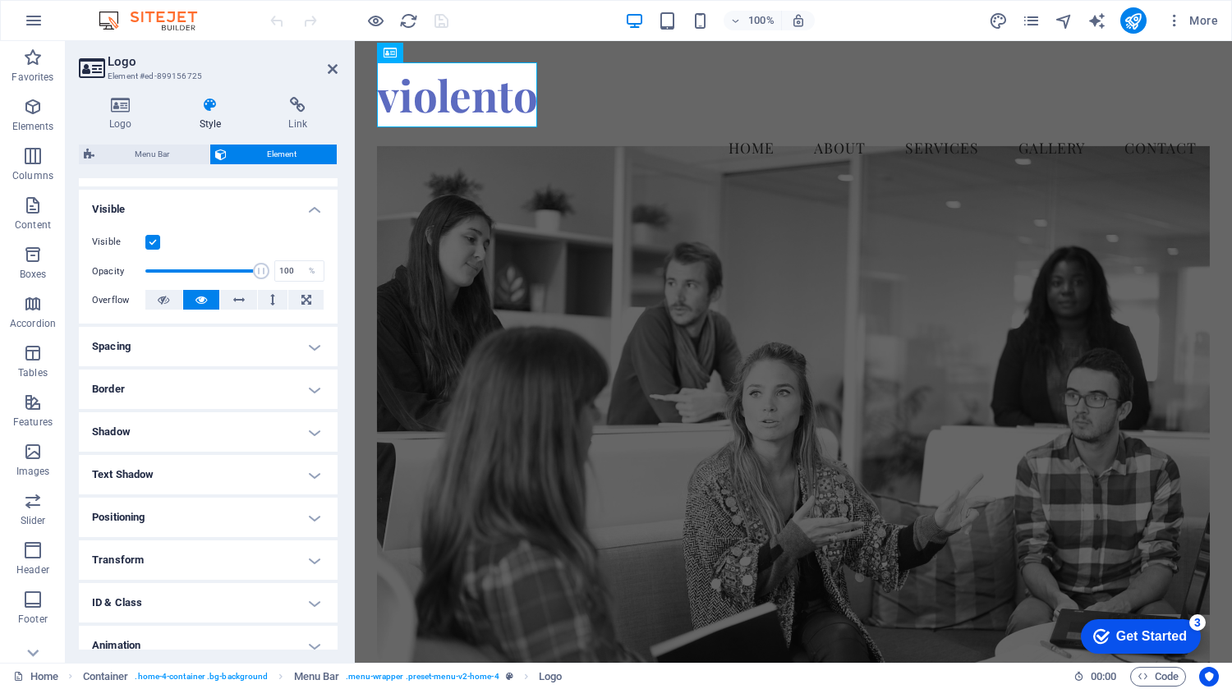
click at [168, 349] on h4 "Spacing" at bounding box center [208, 346] width 259 height 39
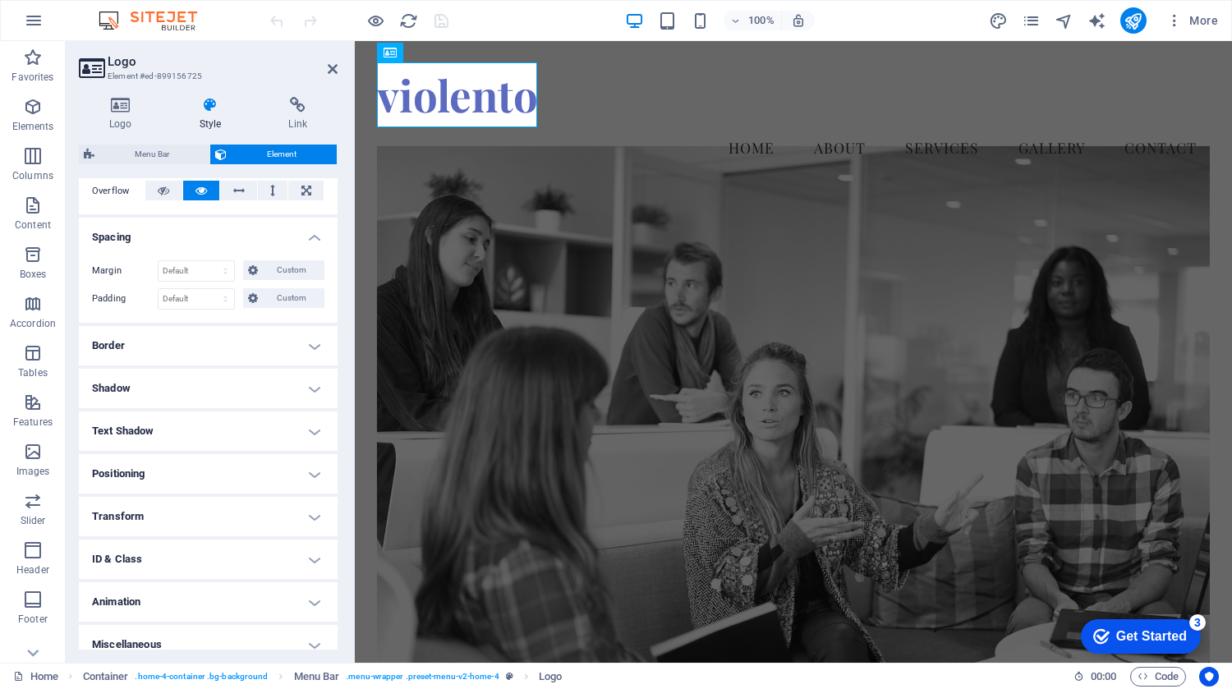
scroll to position [288, 0]
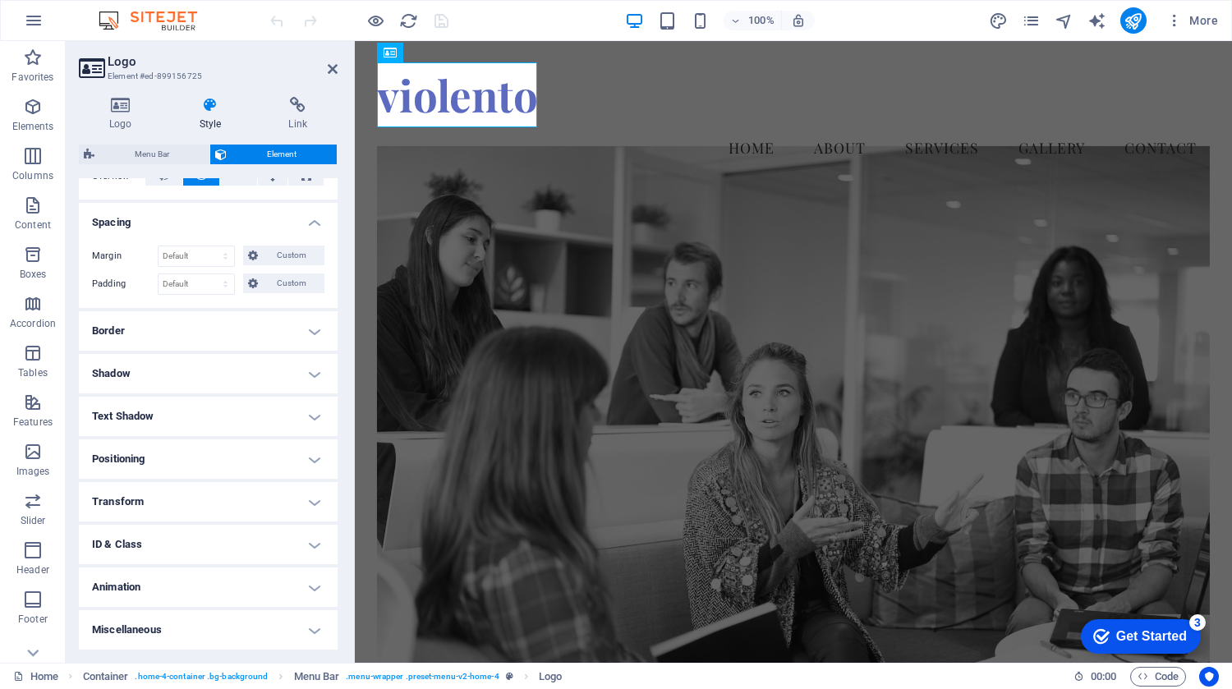
click at [200, 592] on h4 "Animation" at bounding box center [208, 586] width 259 height 39
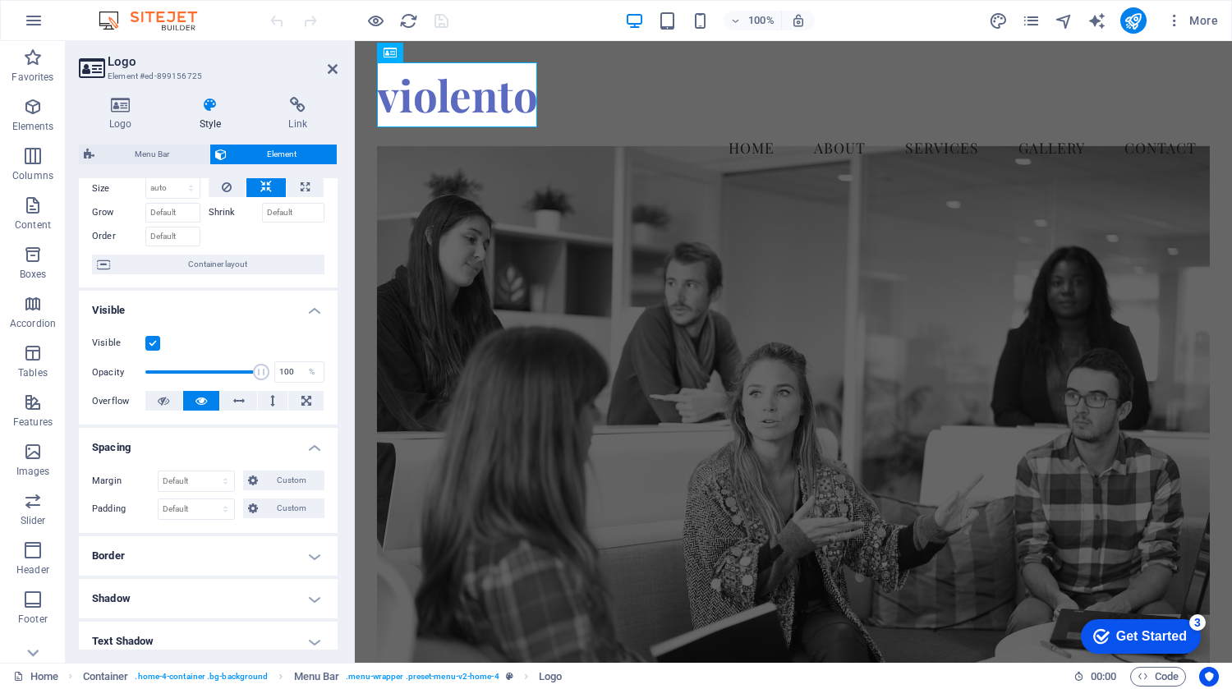
scroll to position [0, 0]
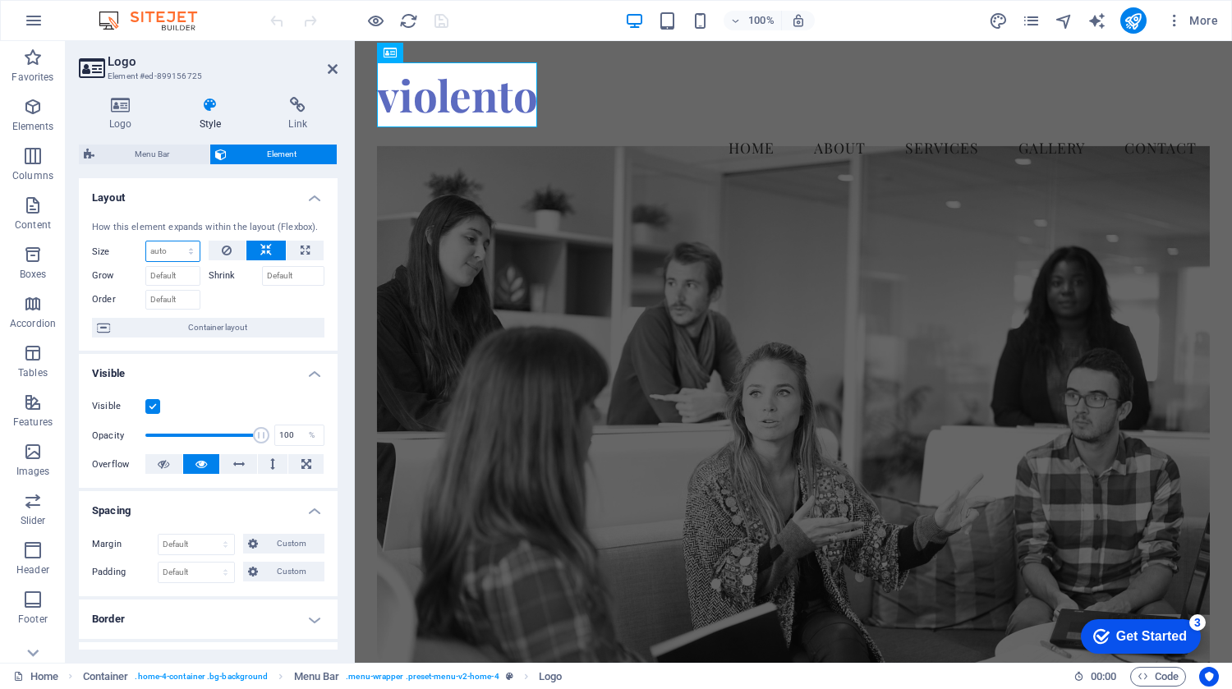
click at [188, 247] on select "Default auto px % 1/1 1/2 1/3 1/4 1/5 1/6 1/7 1/8 1/9 1/10" at bounding box center [172, 251] width 53 height 20
click at [188, 248] on select "Default auto px % 1/1 1/2 1/3 1/4 1/5 1/6 1/7 1/8 1/9 1/10" at bounding box center [172, 251] width 53 height 20
click at [24, 62] on icon "button" at bounding box center [33, 58] width 20 height 20
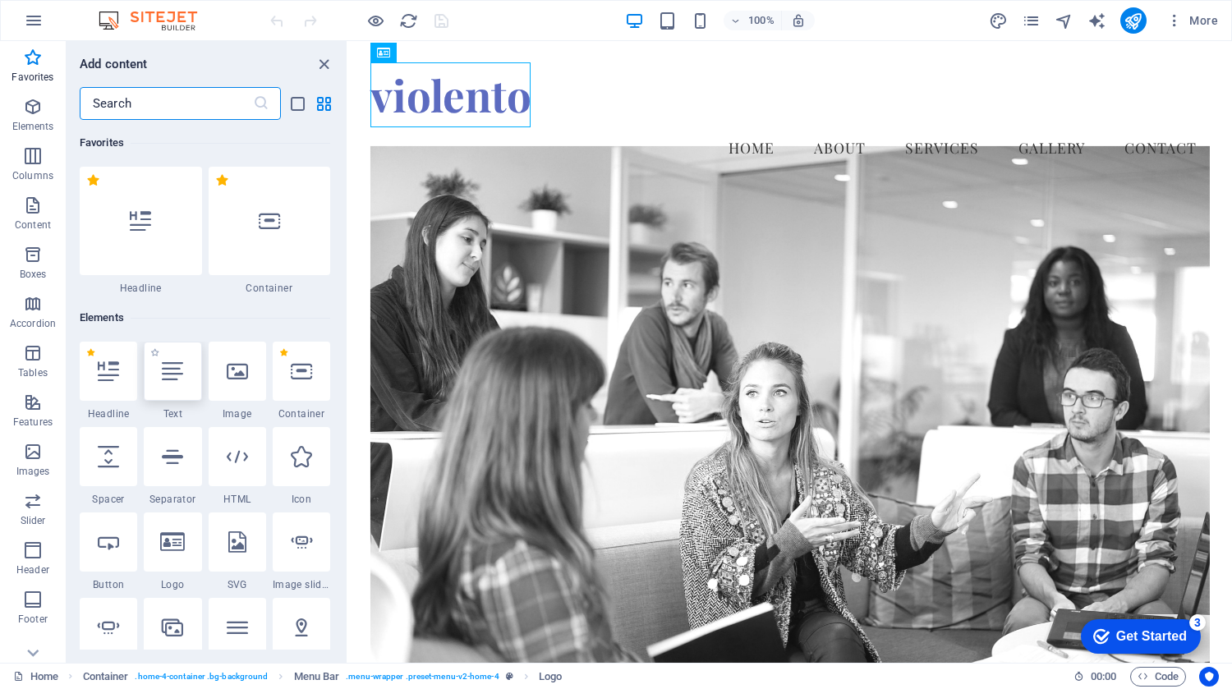
click at [176, 388] on div at bounding box center [172, 371] width 57 height 59
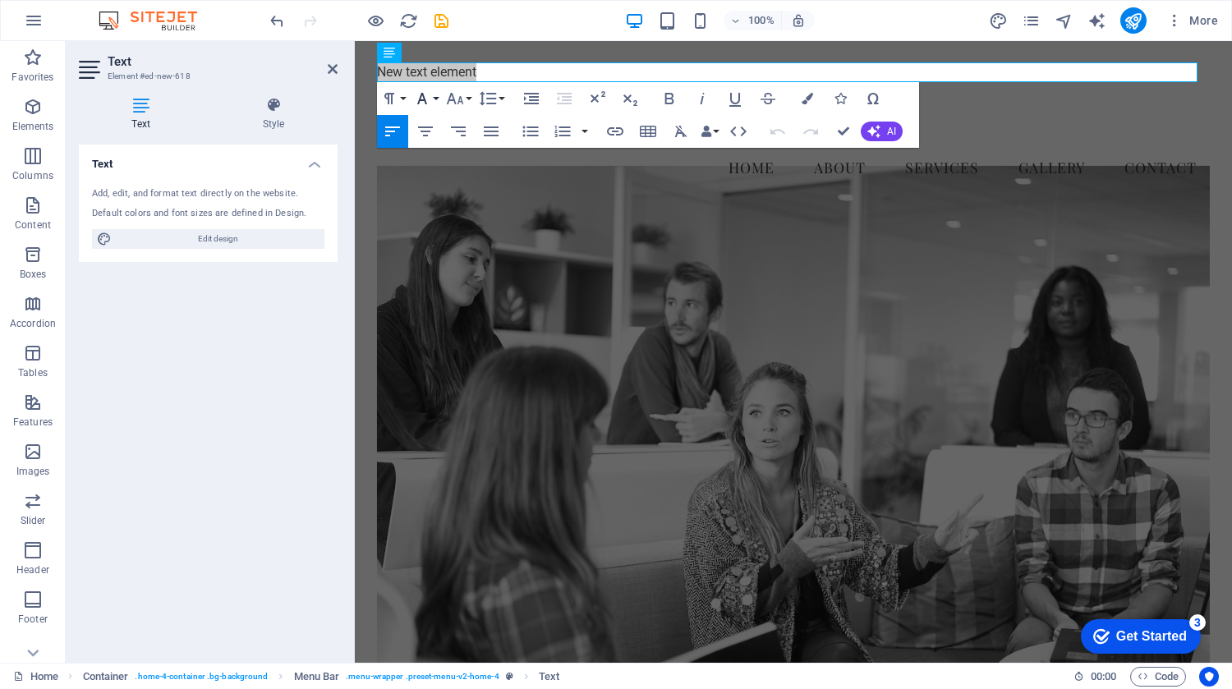
click at [434, 97] on button "Font Family" at bounding box center [425, 98] width 31 height 33
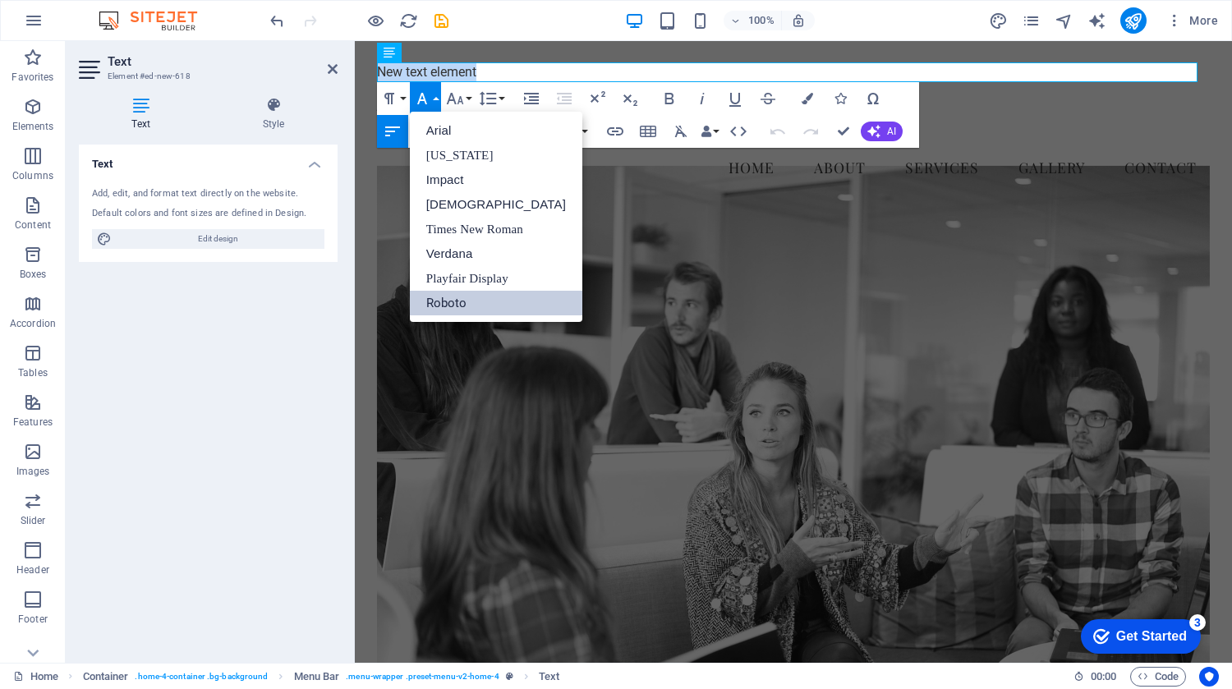
click at [479, 302] on link "Roboto" at bounding box center [496, 303] width 172 height 25
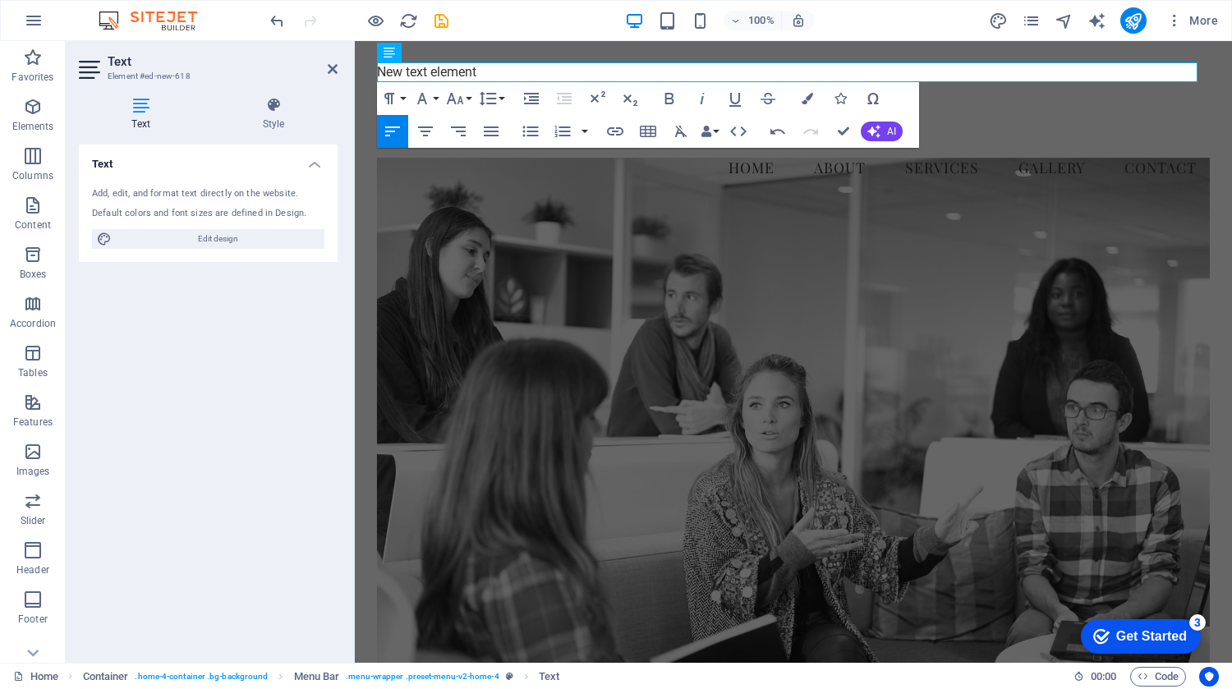
click at [479, 372] on figure at bounding box center [793, 441] width 833 height 566
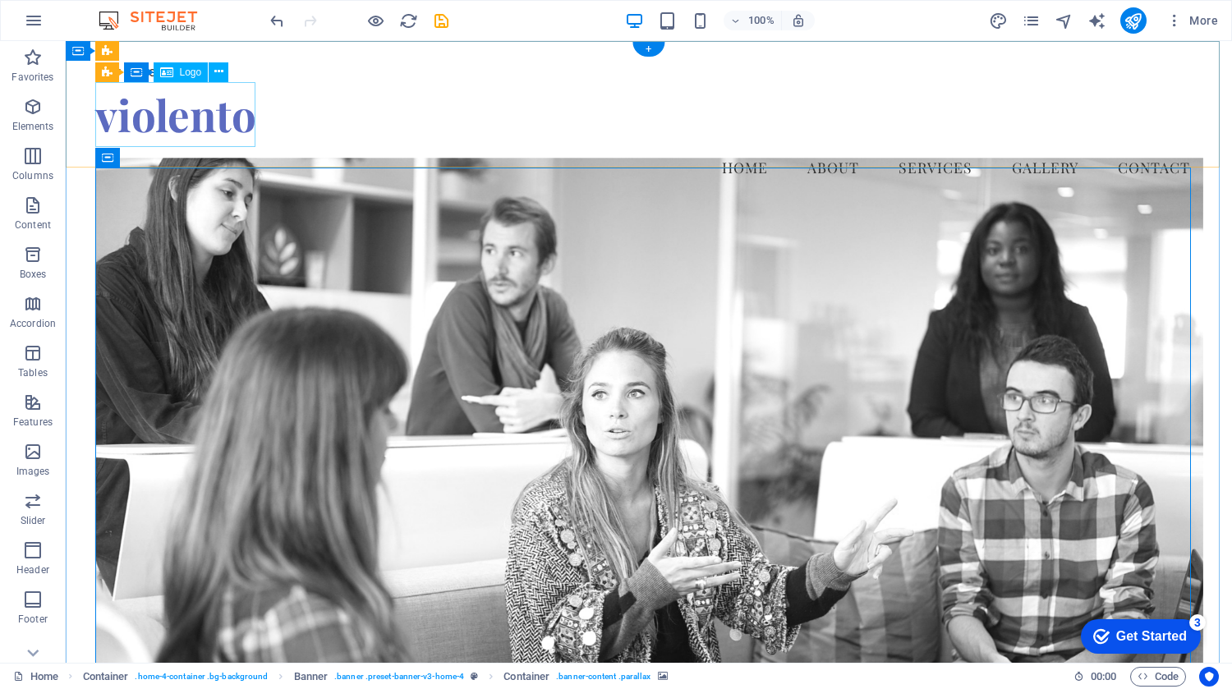
click at [137, 130] on div "violento" at bounding box center [649, 114] width 1108 height 65
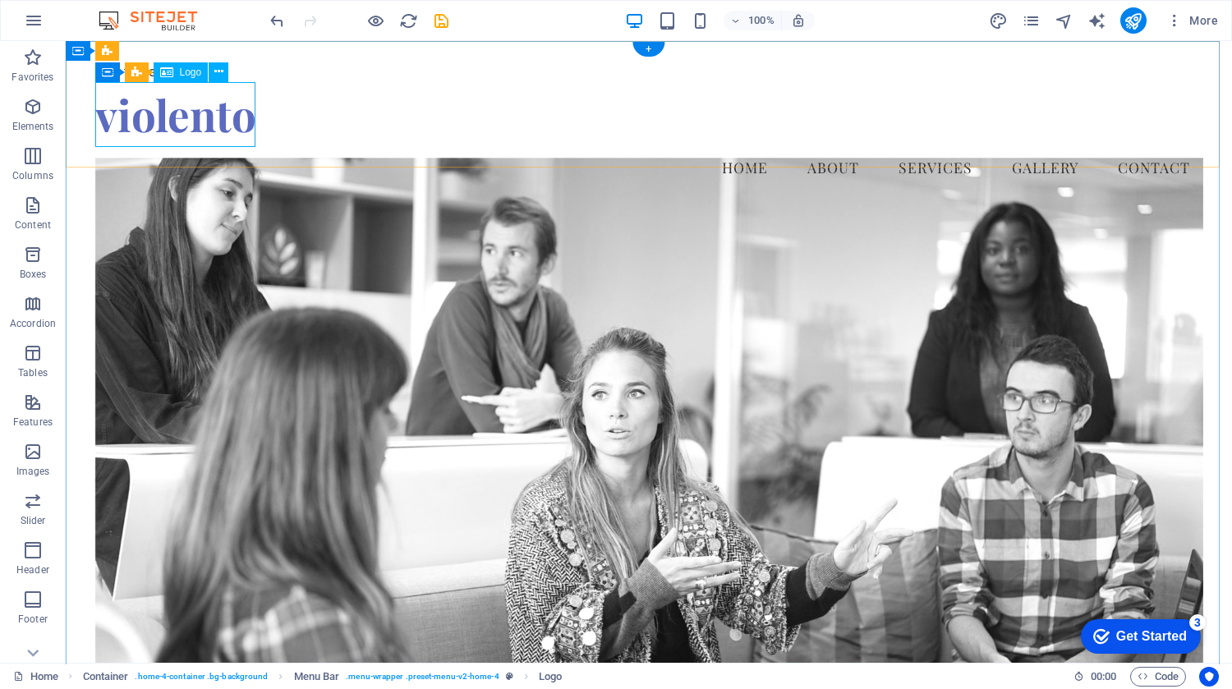
click at [239, 128] on div "violento" at bounding box center [649, 114] width 1108 height 65
click at [222, 73] on icon at bounding box center [218, 71] width 9 height 17
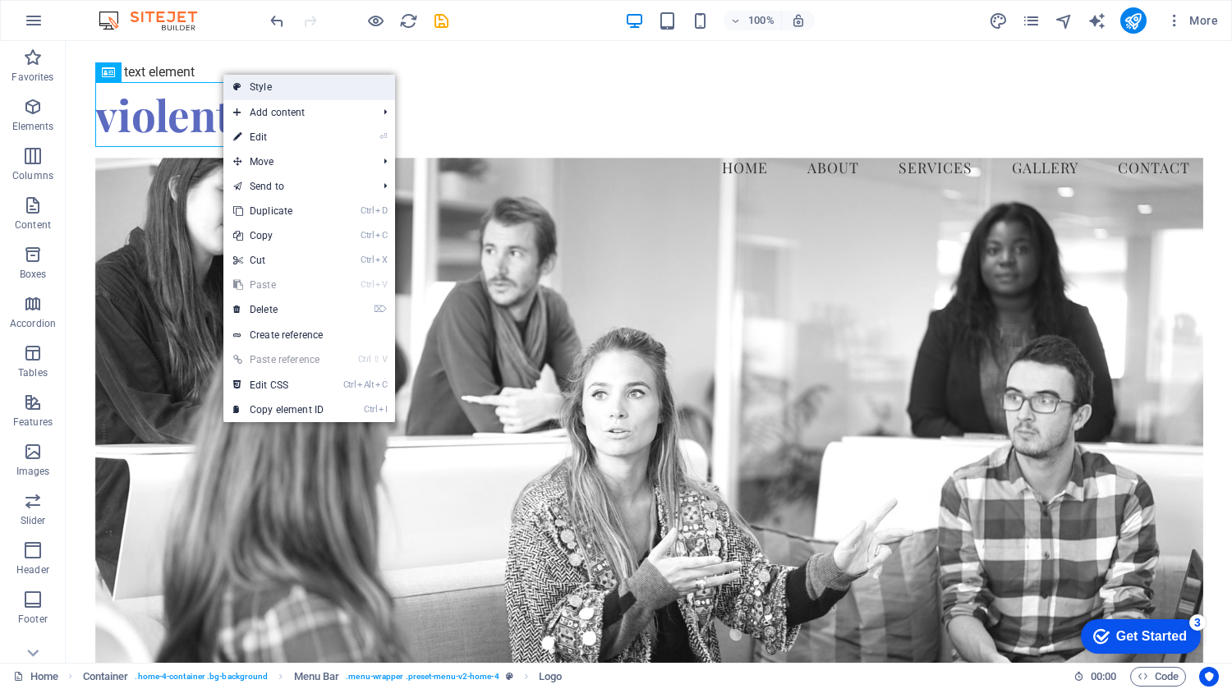
click at [246, 79] on link "Style" at bounding box center [309, 87] width 172 height 25
select select "vw"
select select "rem"
select select "vw"
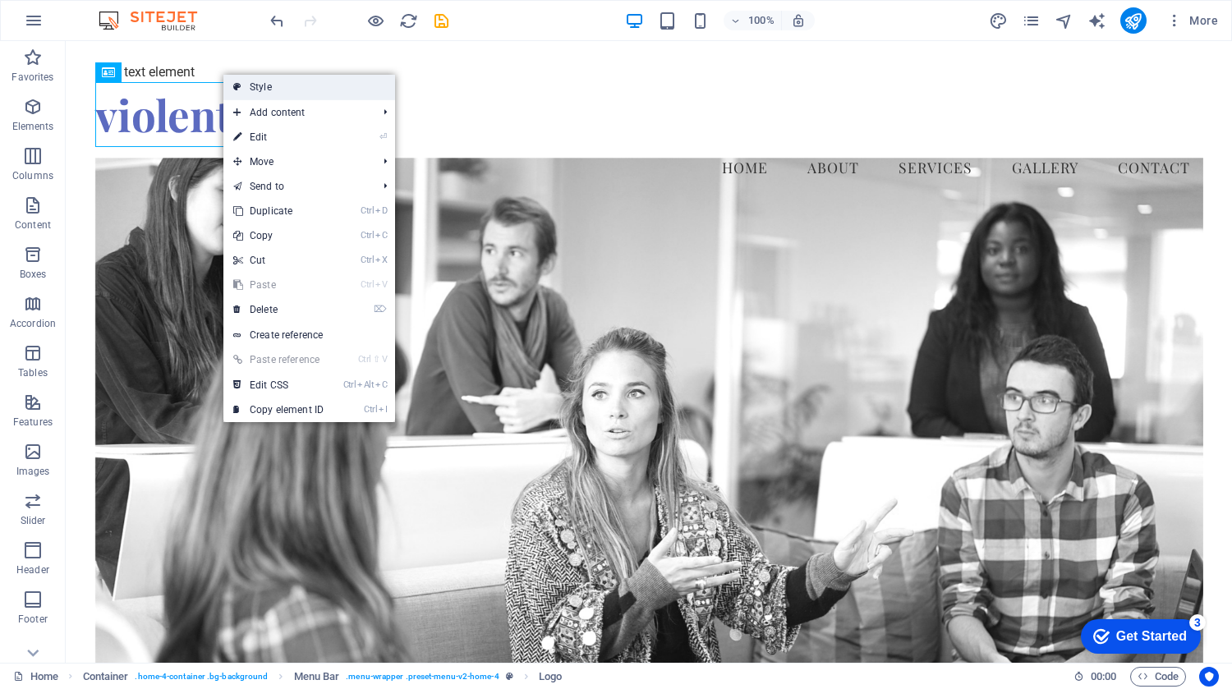
select select "preset-menu-v2-home-4"
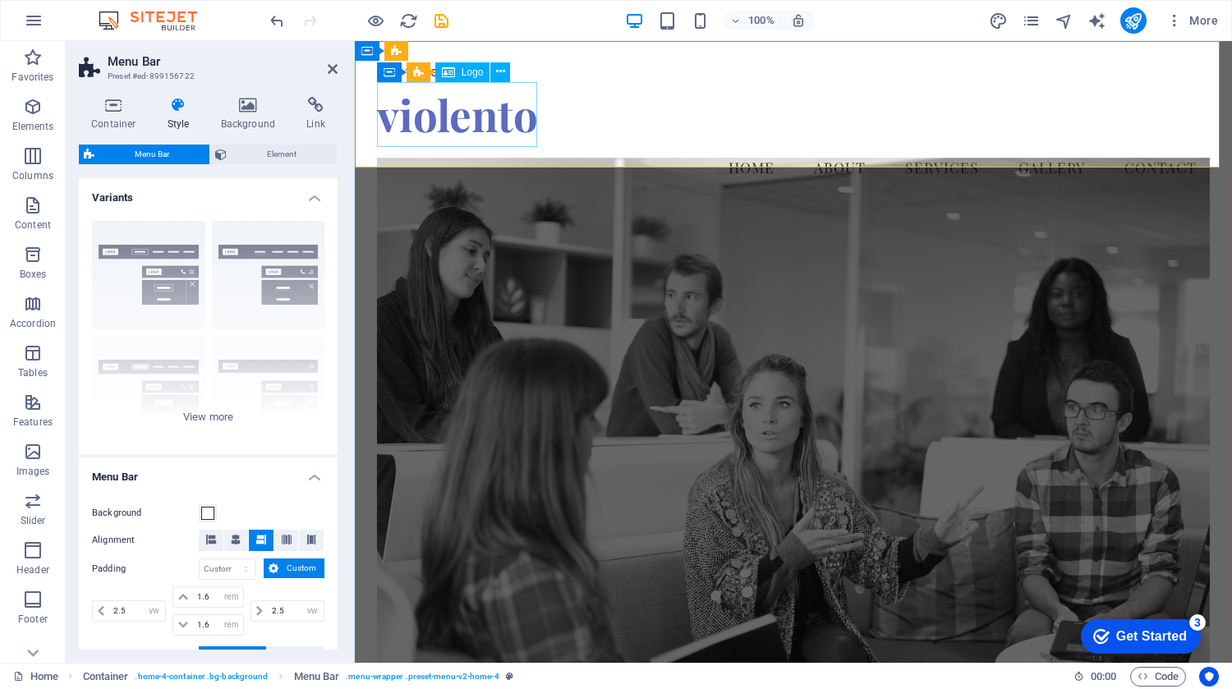
click at [489, 119] on div "violento" at bounding box center [793, 114] width 833 height 65
click at [417, 76] on div "New text element" at bounding box center [793, 72] width 833 height 20
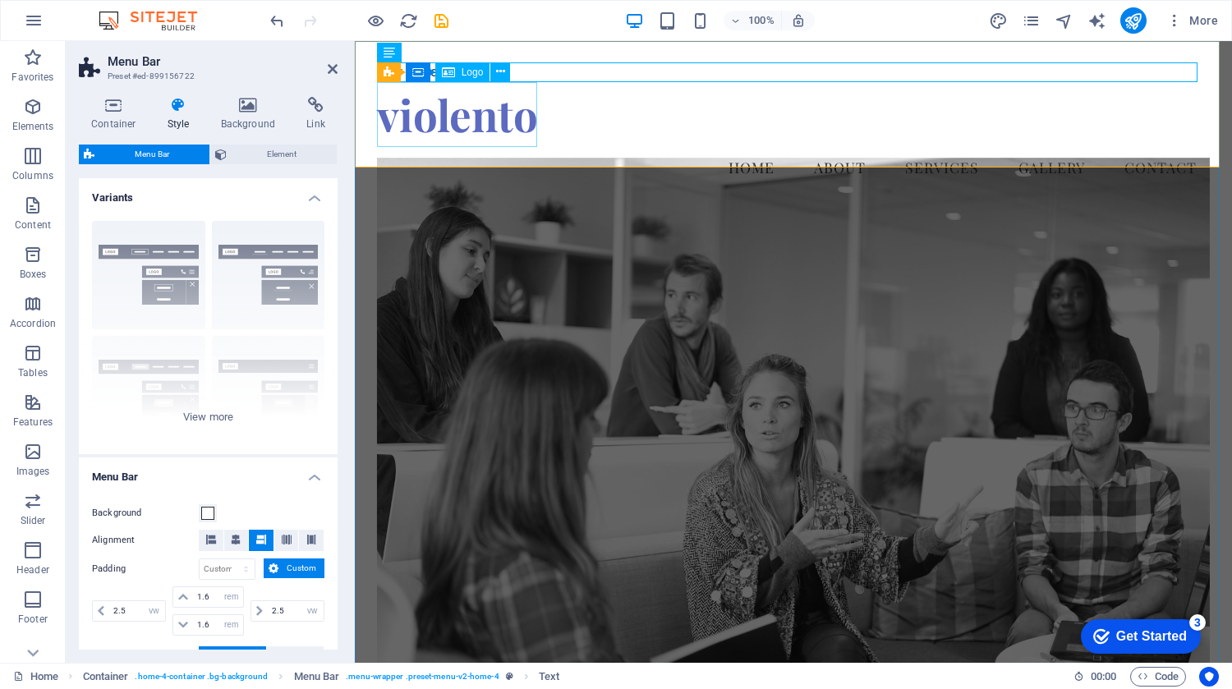
click at [415, 123] on div "violento" at bounding box center [793, 114] width 833 height 65
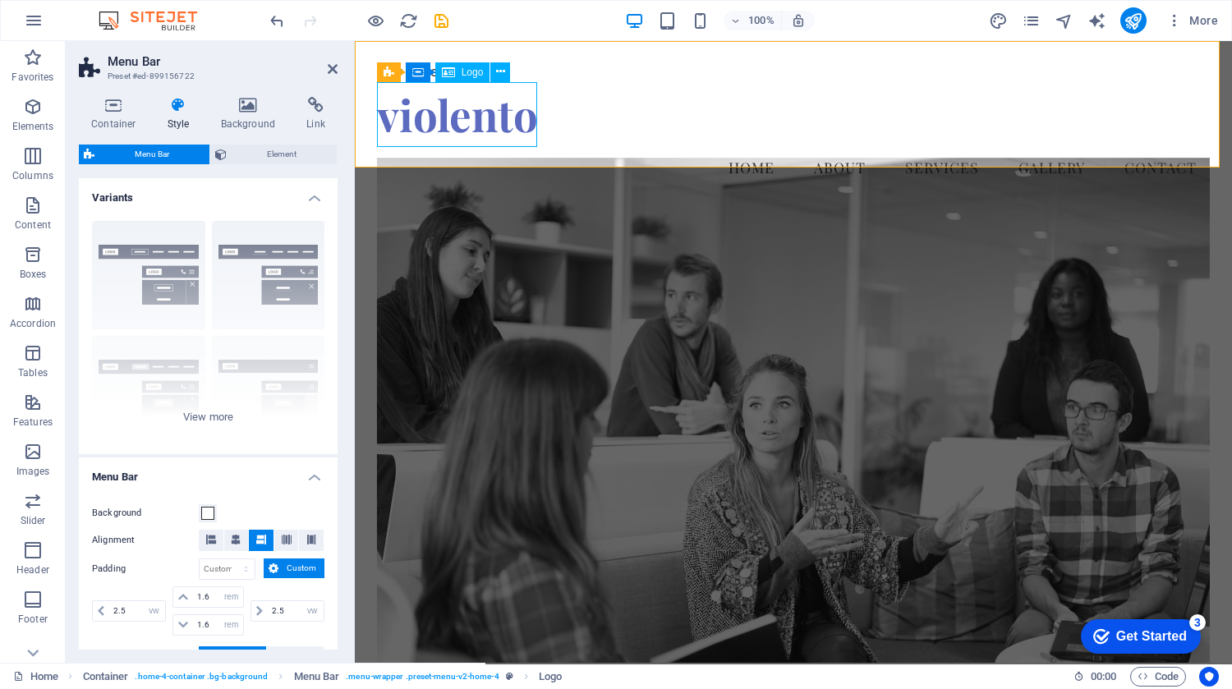
click at [470, 132] on div "violento" at bounding box center [793, 114] width 833 height 65
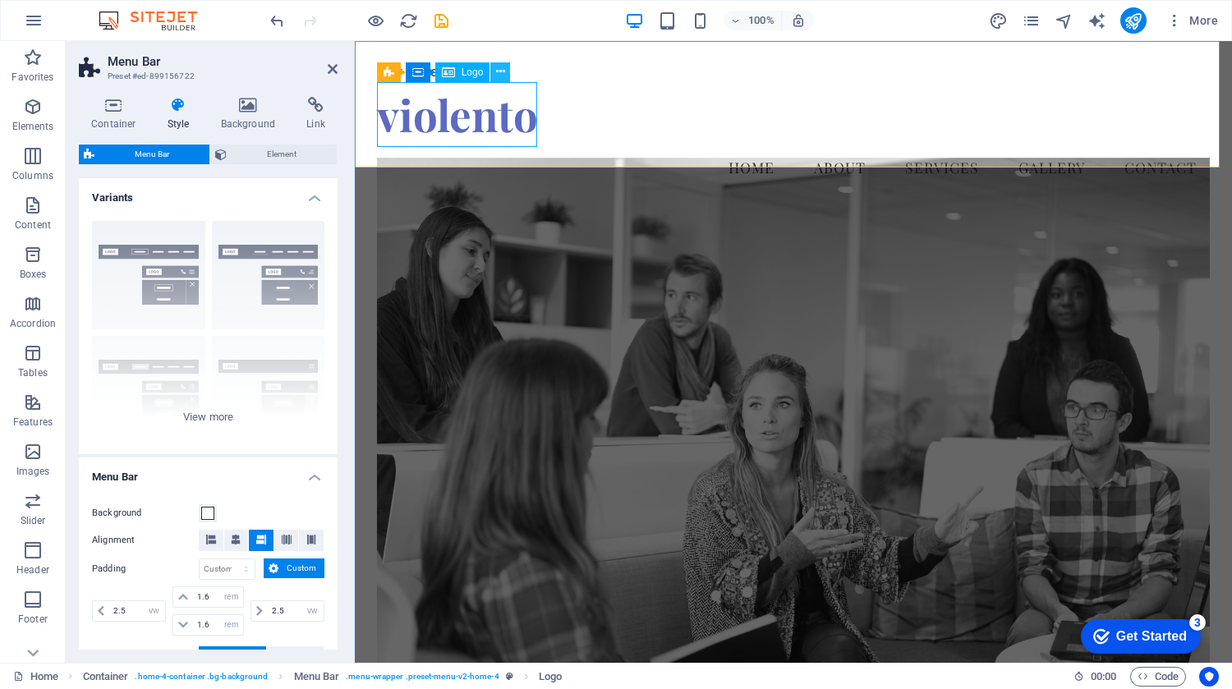
click at [505, 74] on button at bounding box center [500, 72] width 20 height 20
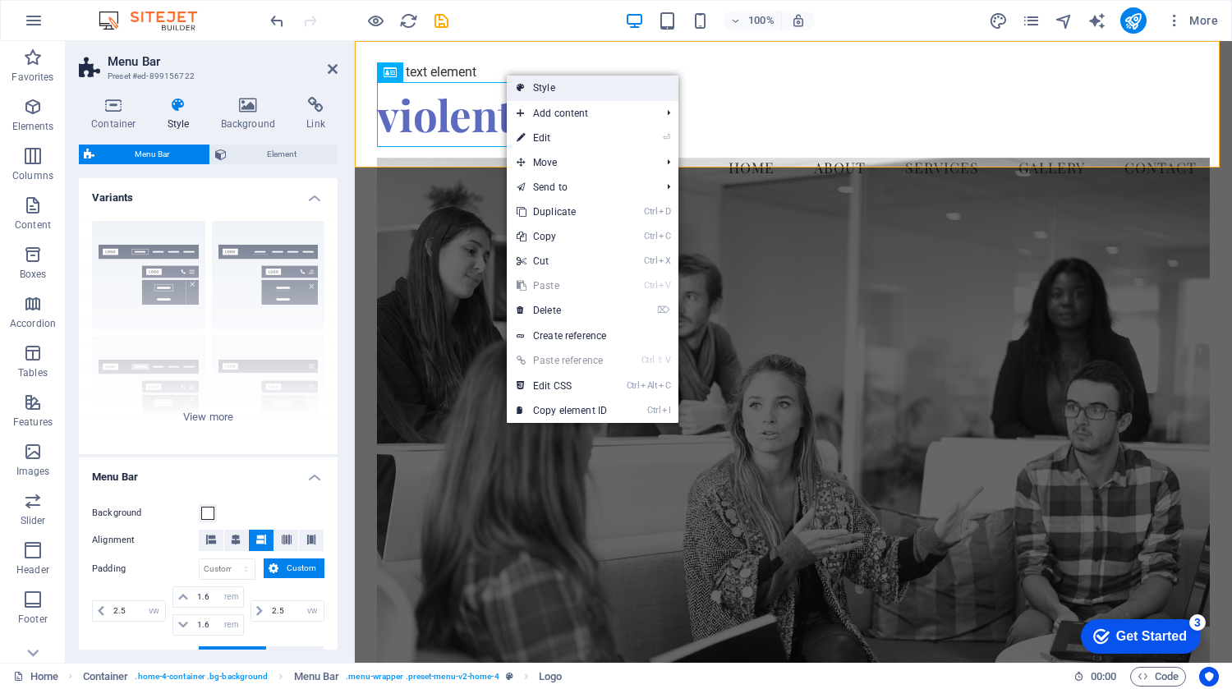
click at [528, 80] on link "Style" at bounding box center [593, 88] width 172 height 25
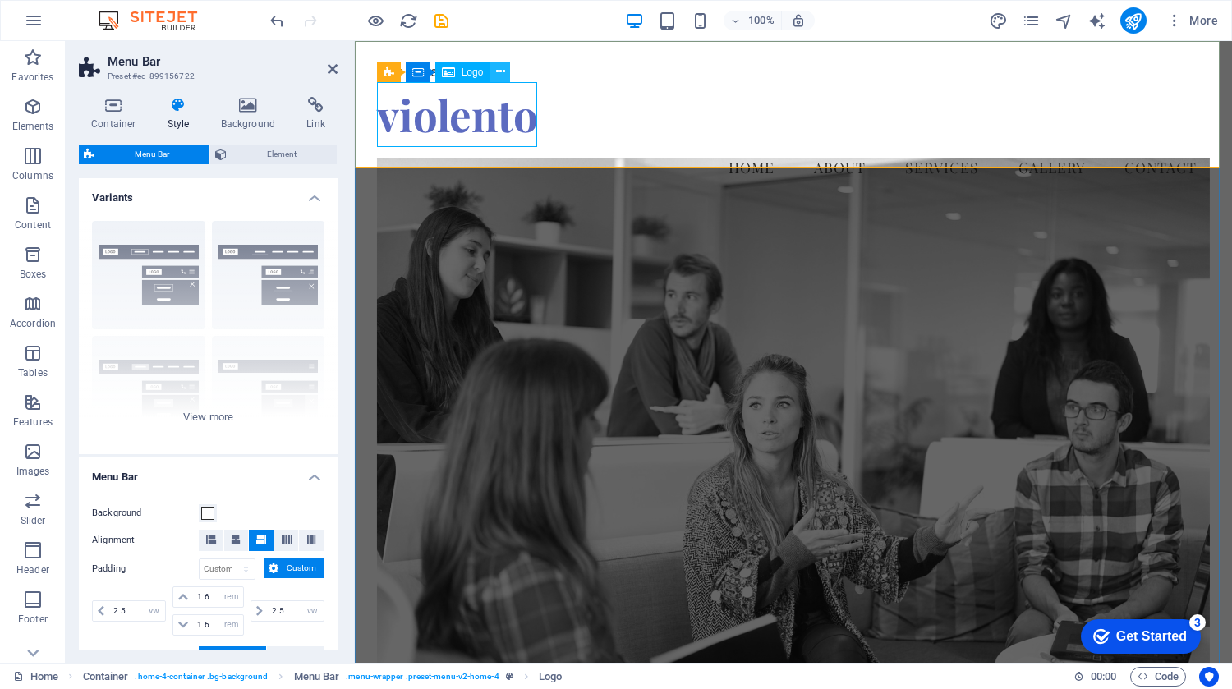
click at [500, 69] on icon at bounding box center [500, 71] width 9 height 17
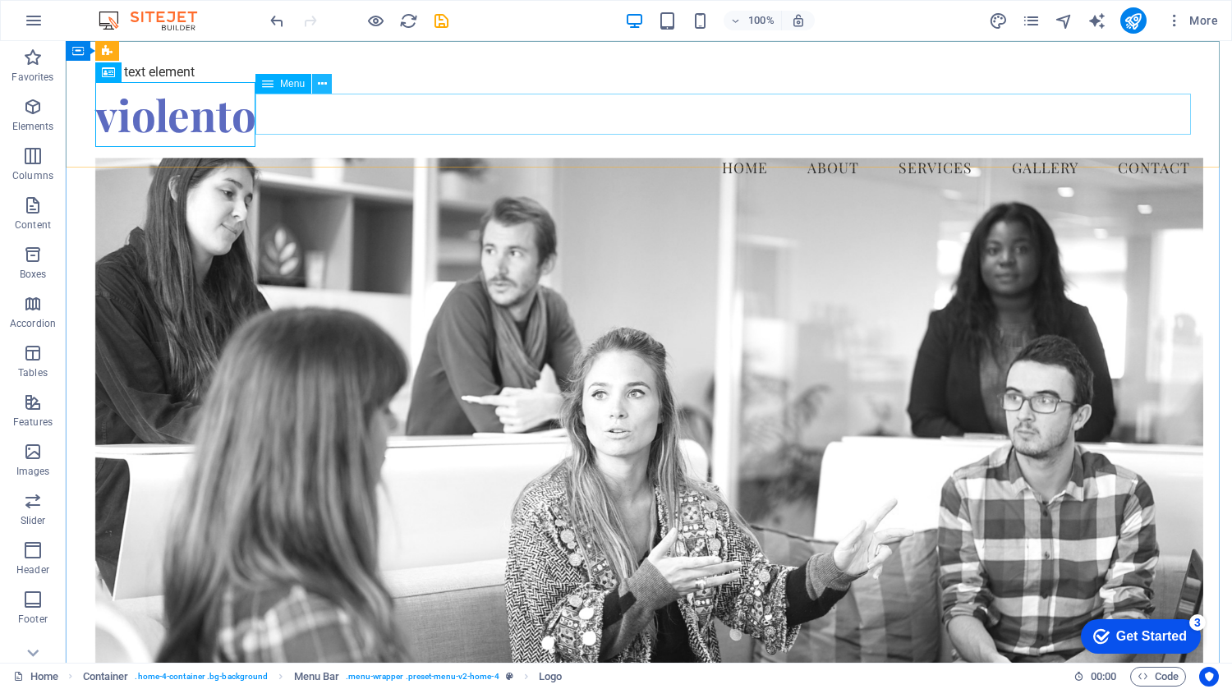
click at [321, 87] on icon at bounding box center [322, 84] width 9 height 17
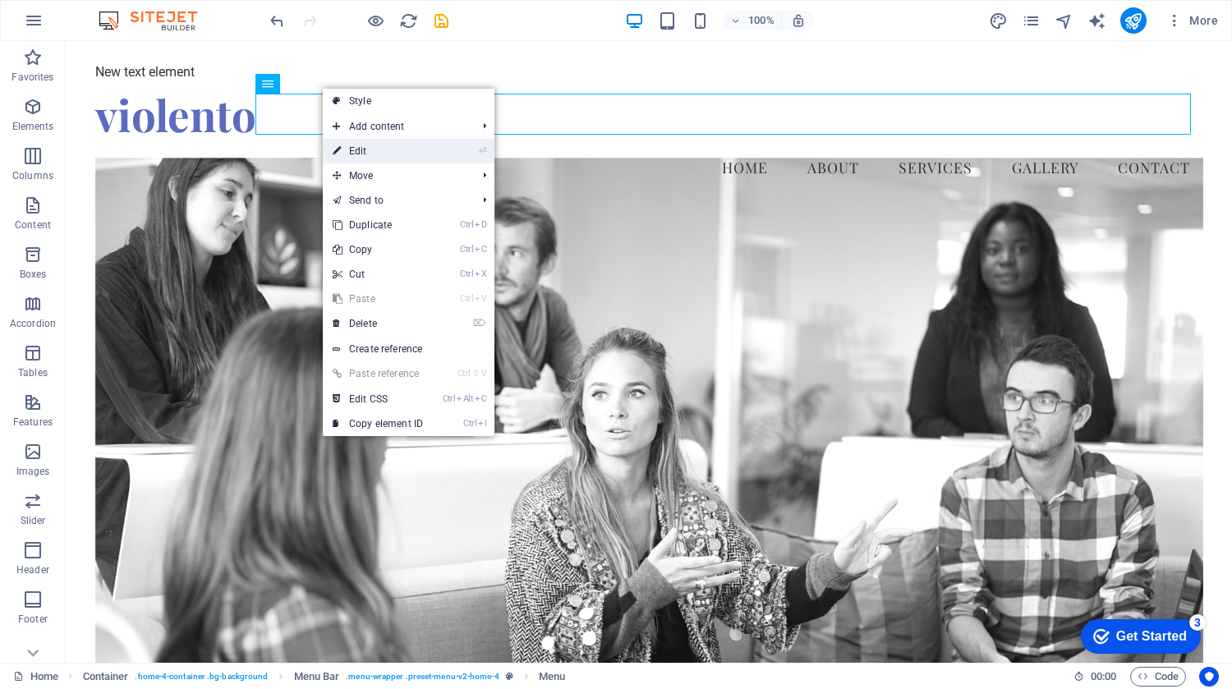
click at [360, 142] on link "⏎ Edit" at bounding box center [378, 151] width 110 height 25
select select
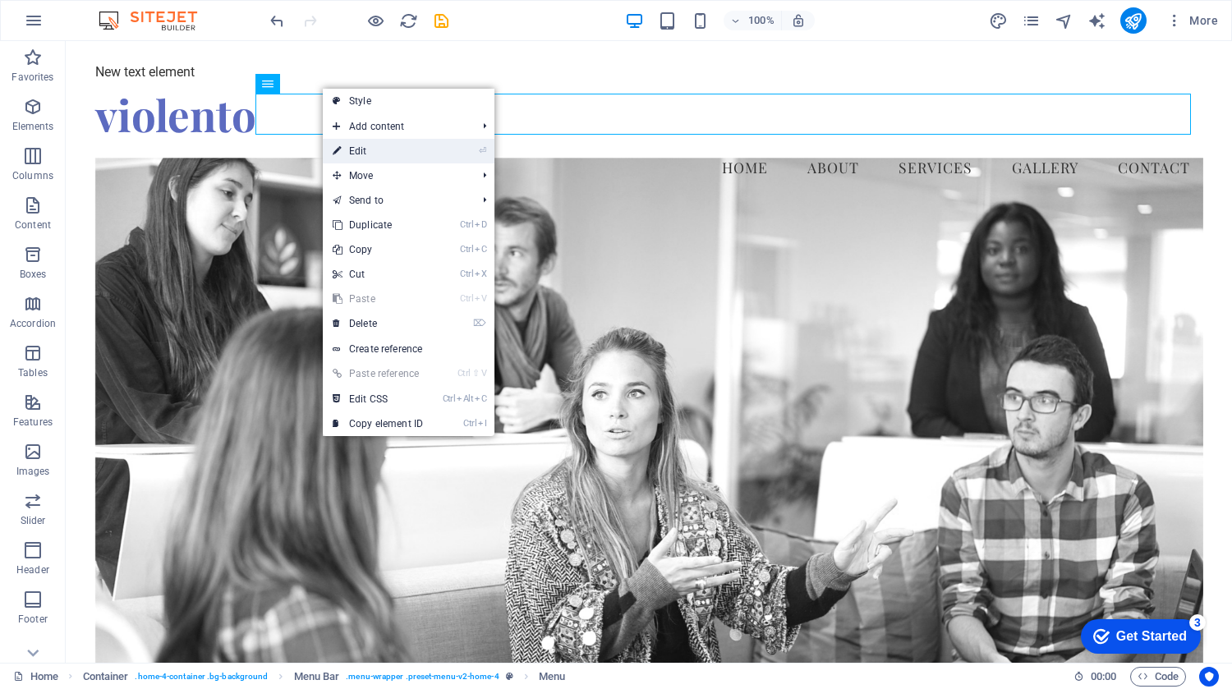
select select
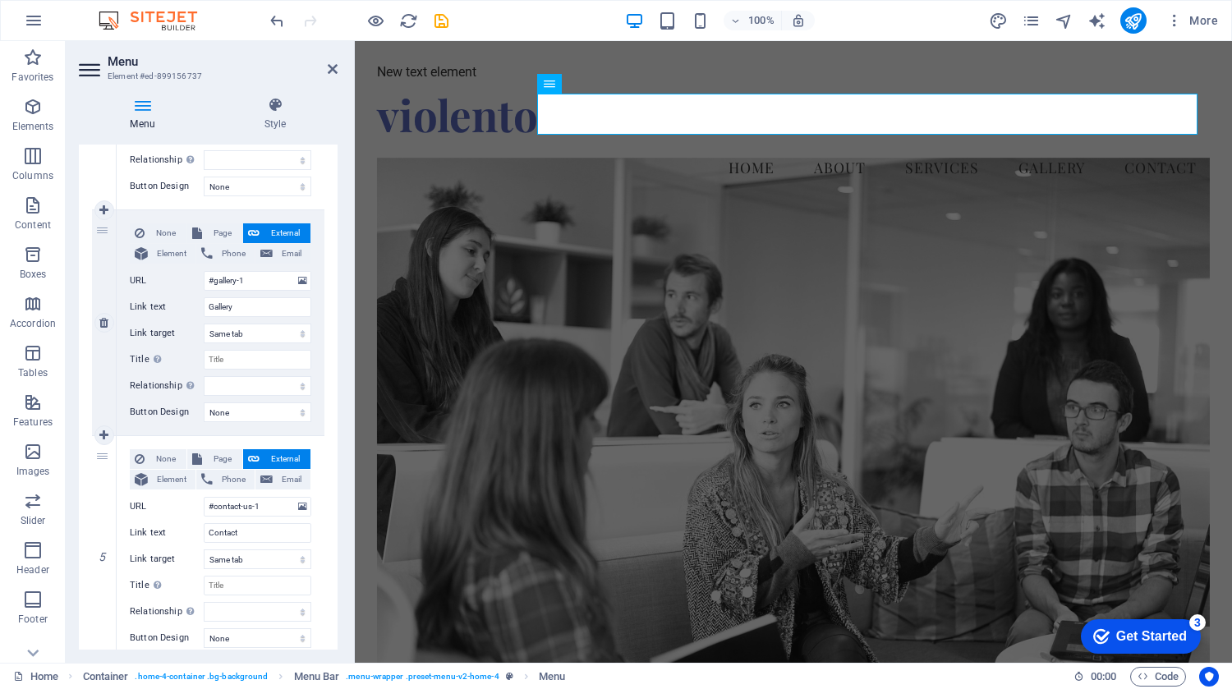
scroll to position [825, 0]
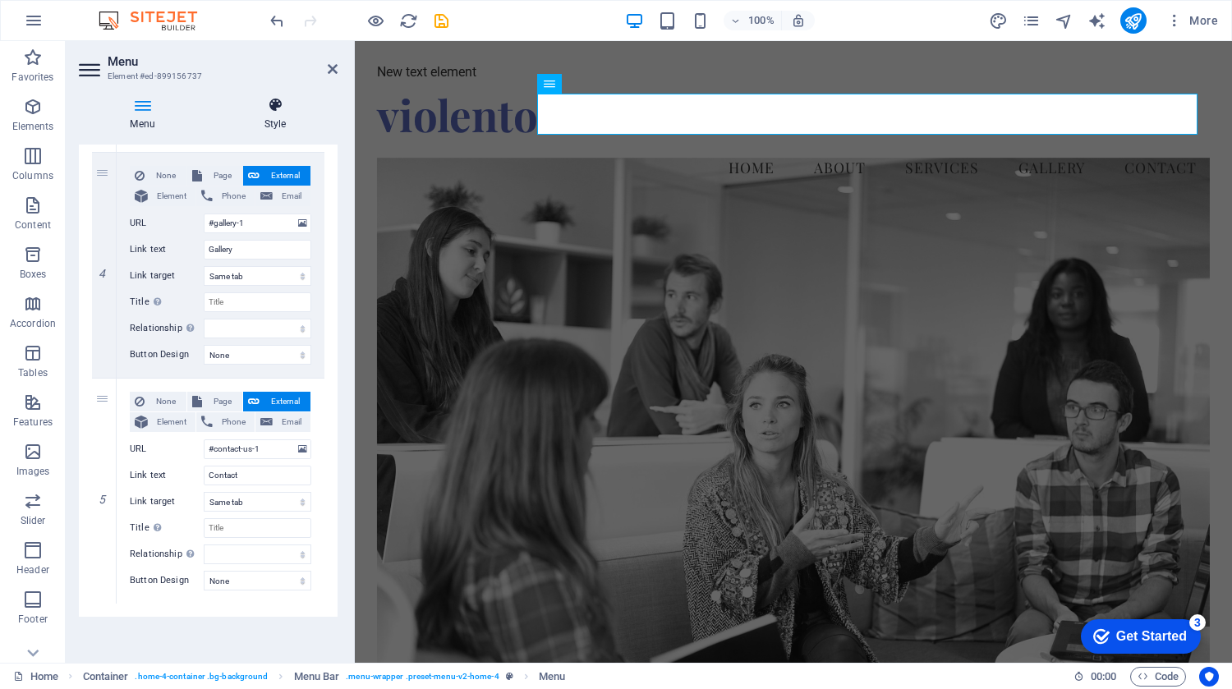
click at [292, 117] on h4 "Style" at bounding box center [275, 114] width 125 height 34
